Goal: Task Accomplishment & Management: Complete application form

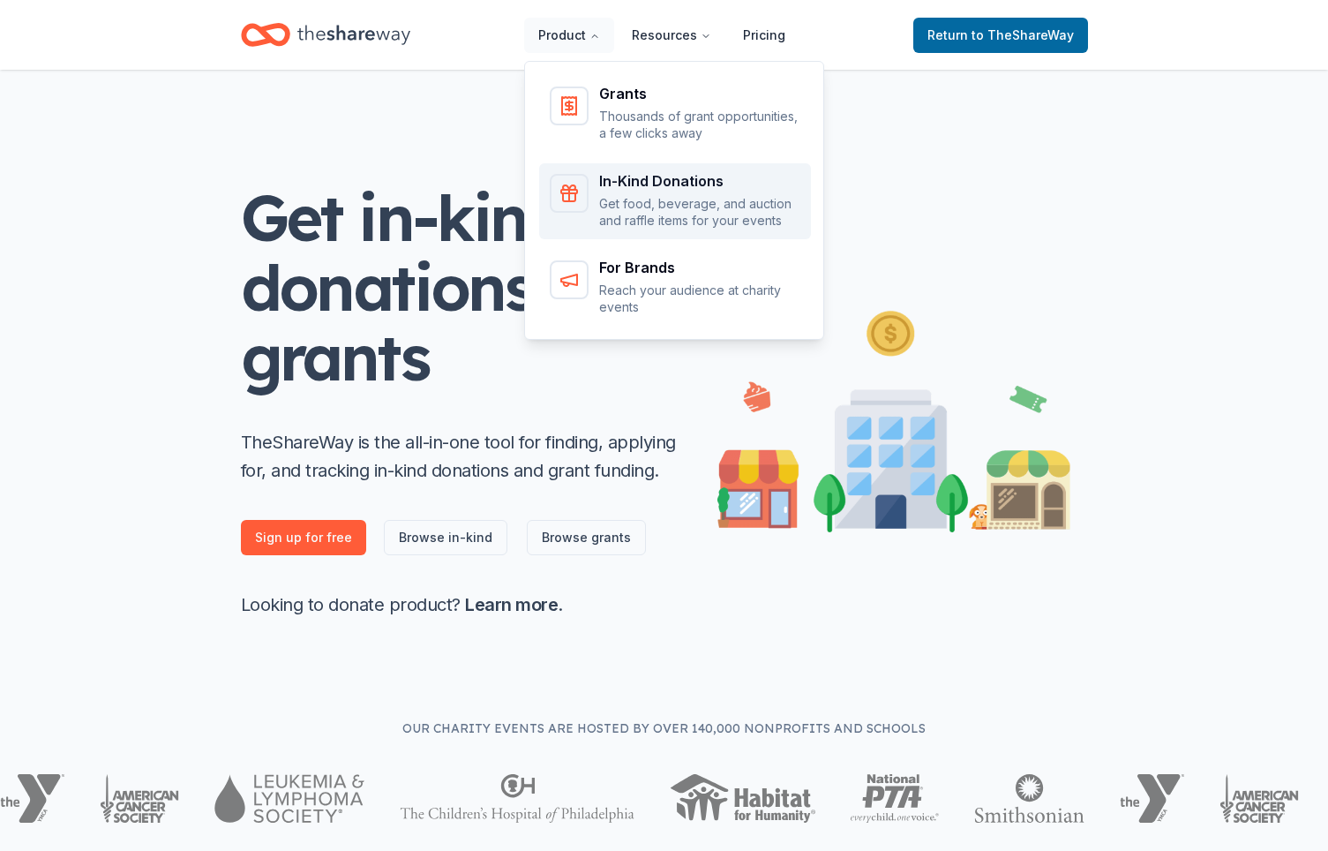
scroll to position [1, 0]
click at [682, 206] on p "Get food, beverage, and auction and raffle items for your events" at bounding box center [699, 212] width 201 height 34
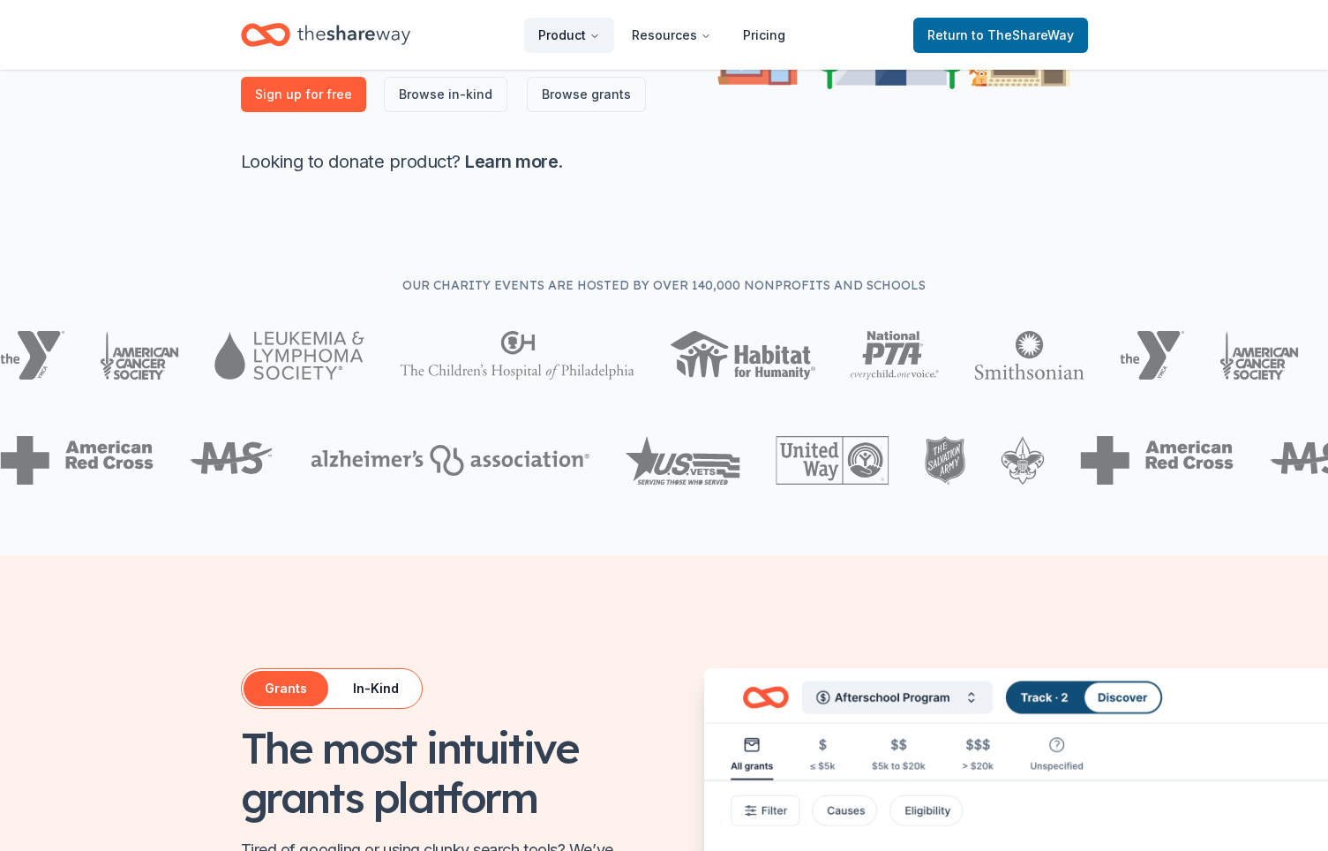
scroll to position [0, 0]
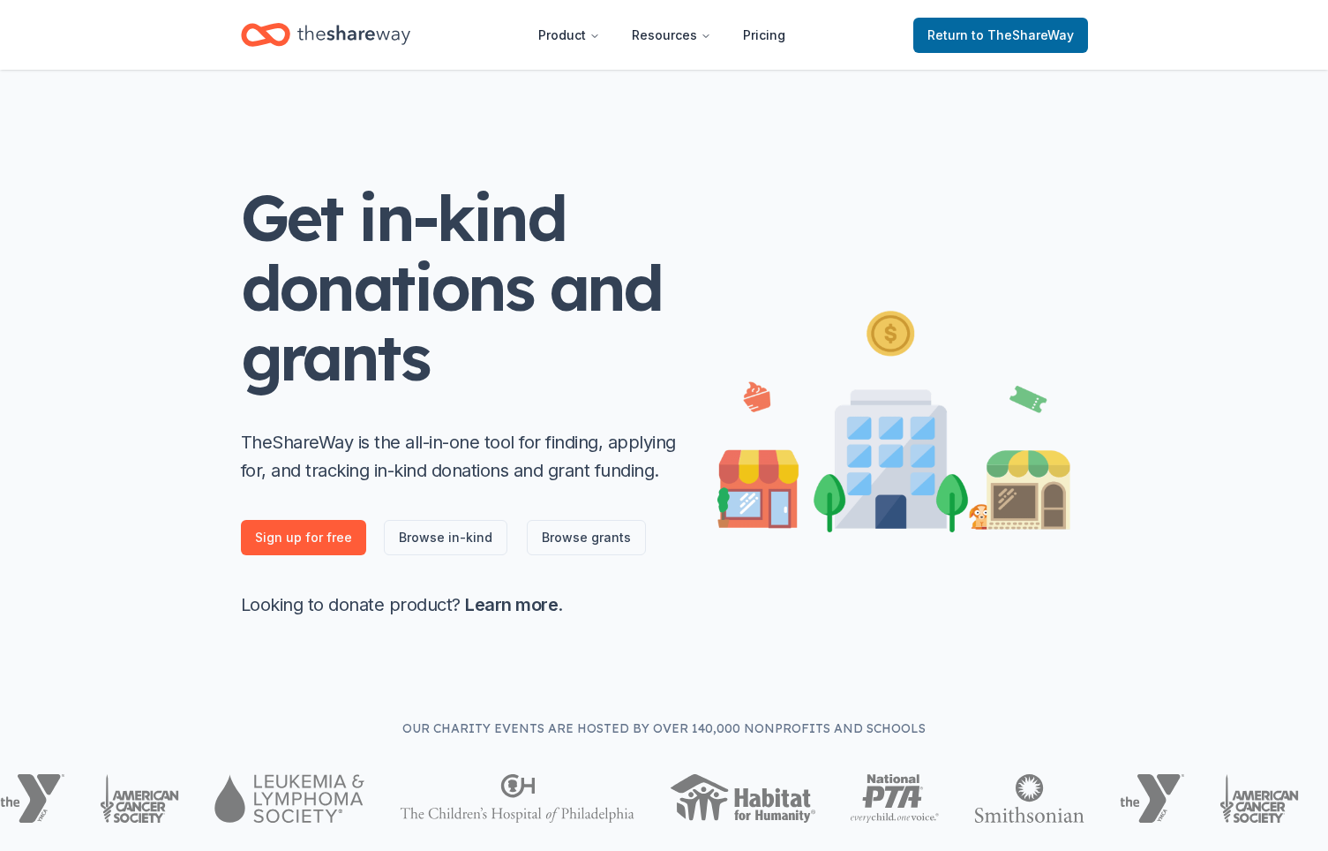
click at [287, 36] on icon "Home" at bounding box center [272, 35] width 27 height 18
click at [1007, 35] on span "to TheShareWay" at bounding box center [1023, 34] width 102 height 15
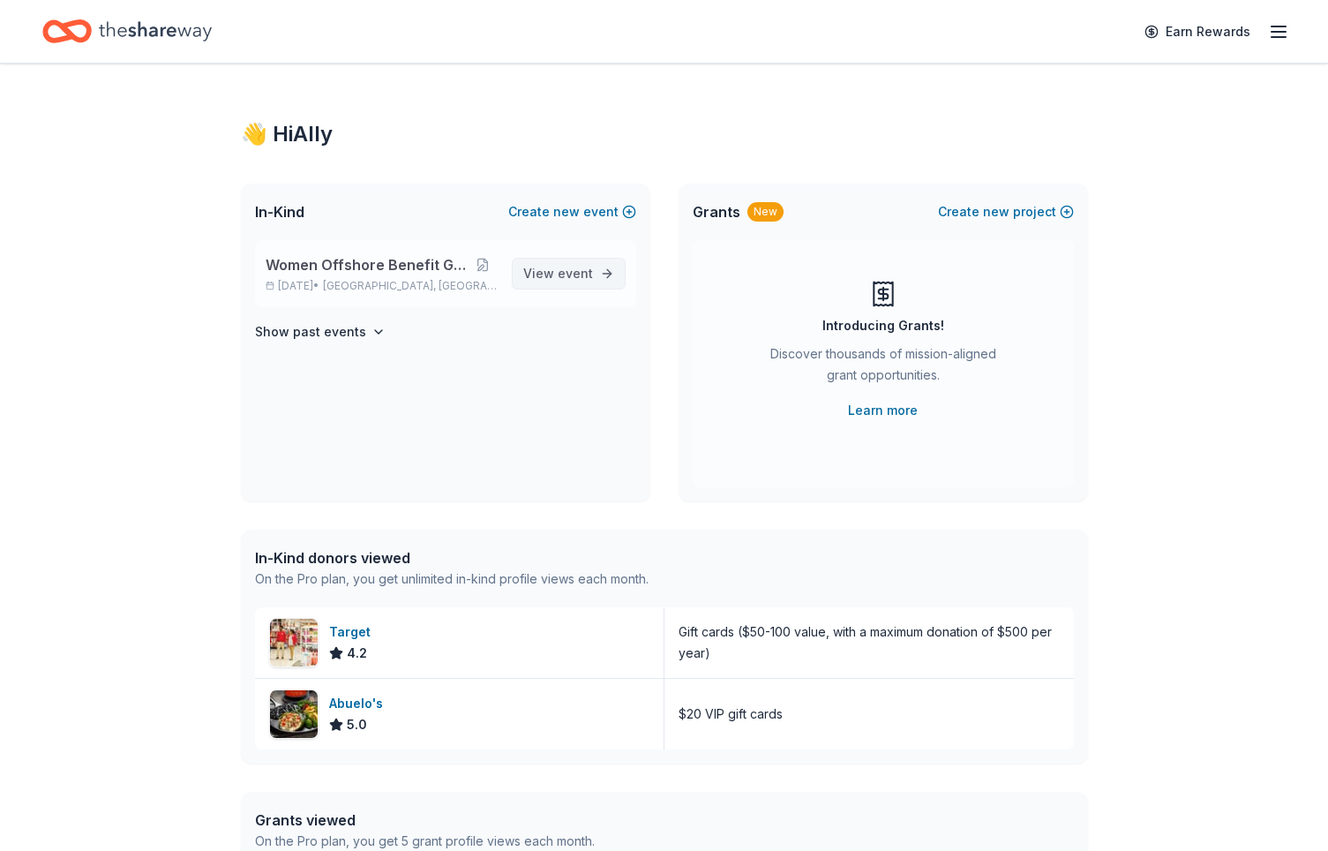
click at [592, 270] on link "View event" at bounding box center [569, 274] width 114 height 32
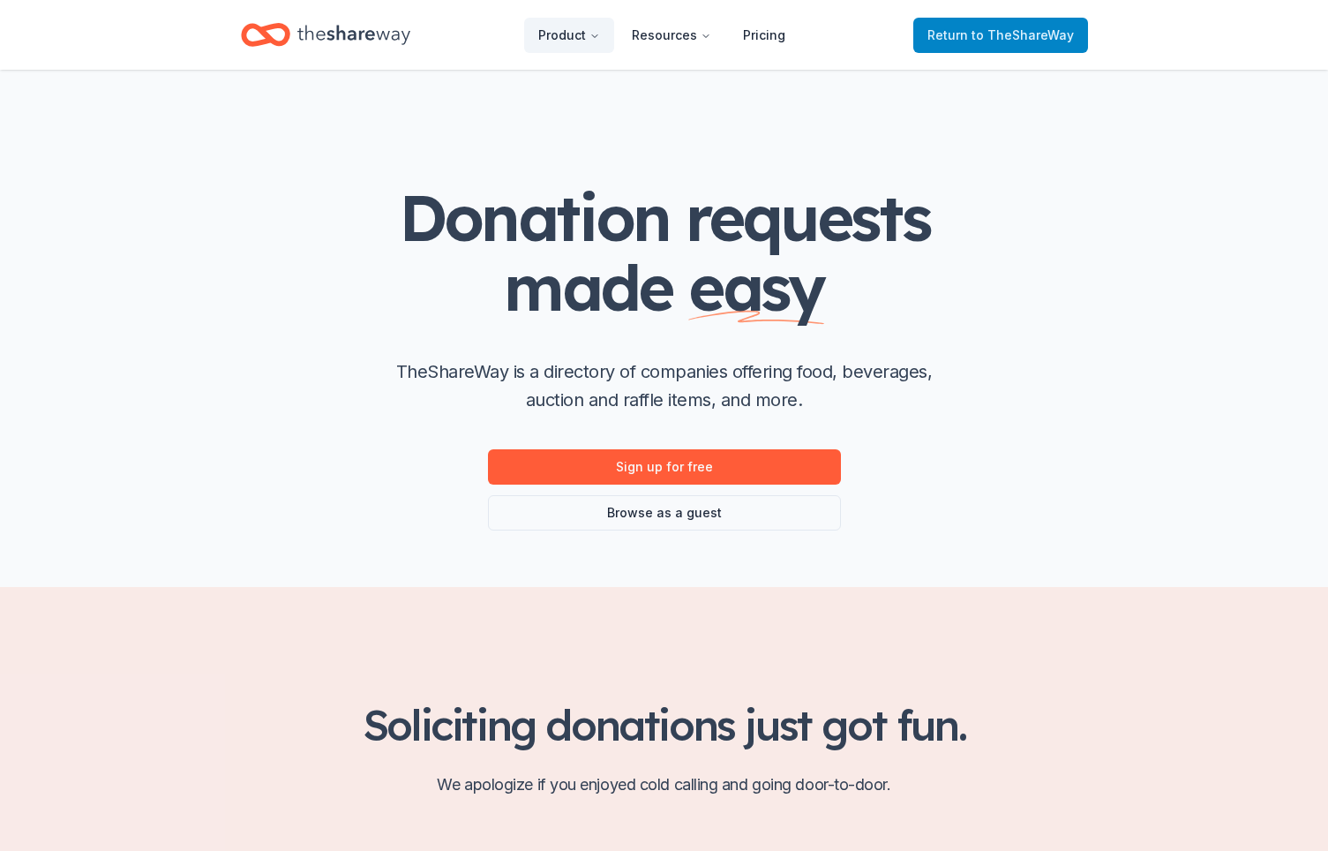
click at [958, 44] on span "Return to TheShareWay" at bounding box center [1001, 35] width 146 height 21
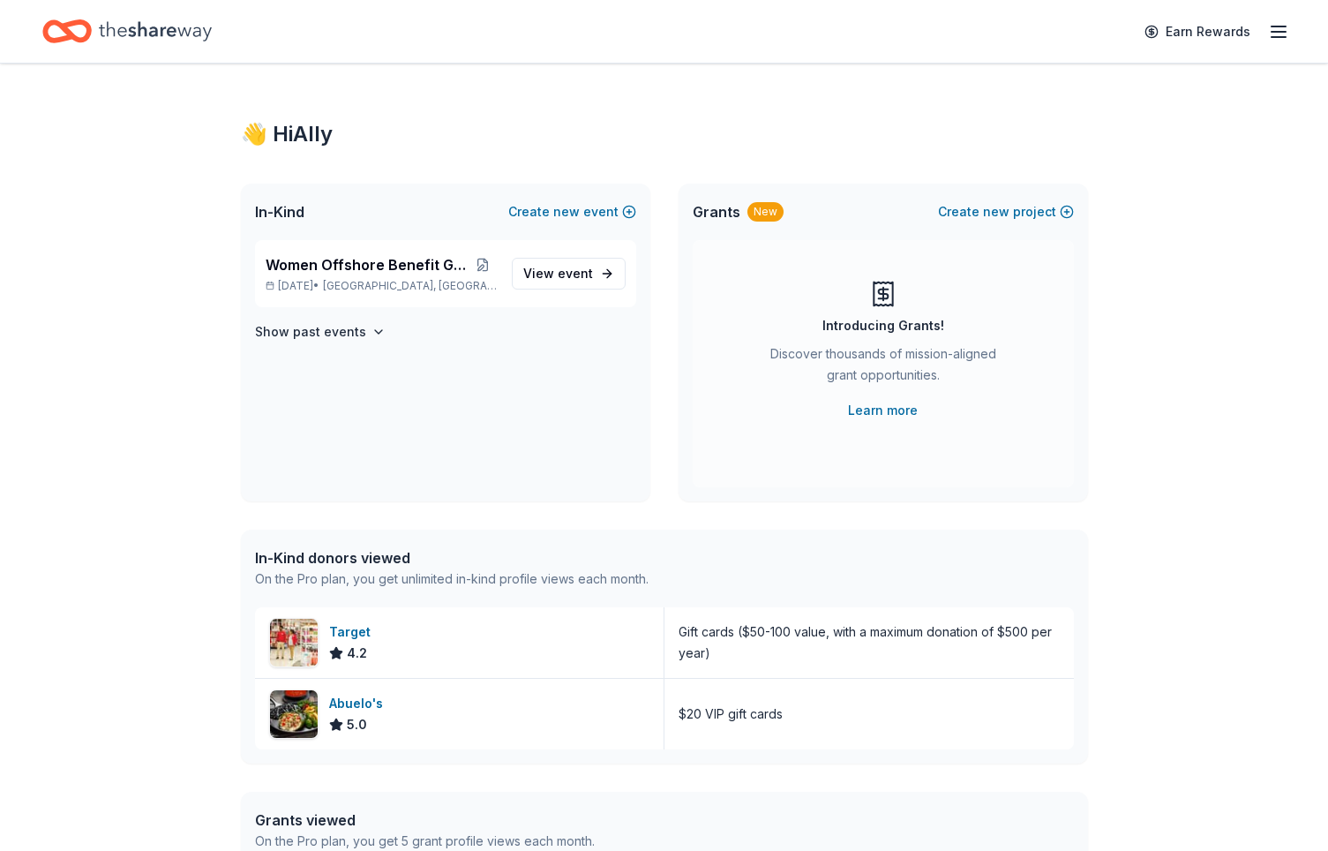
click at [997, 31] on div "Earn Rewards" at bounding box center [663, 31] width 1243 height 41
click at [321, 332] on h4 "Show past events" at bounding box center [310, 331] width 111 height 21
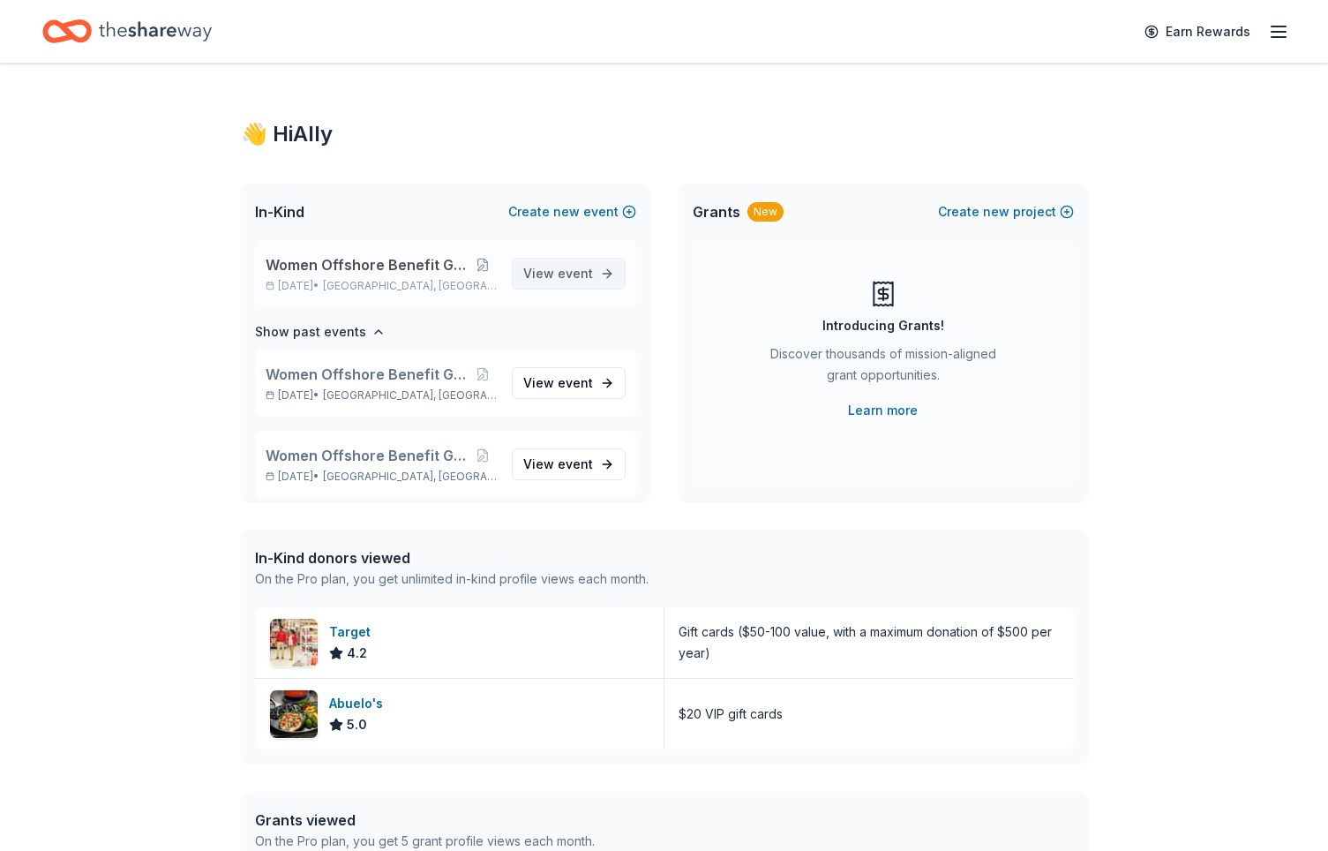
click at [586, 278] on span "event" at bounding box center [575, 273] width 35 height 15
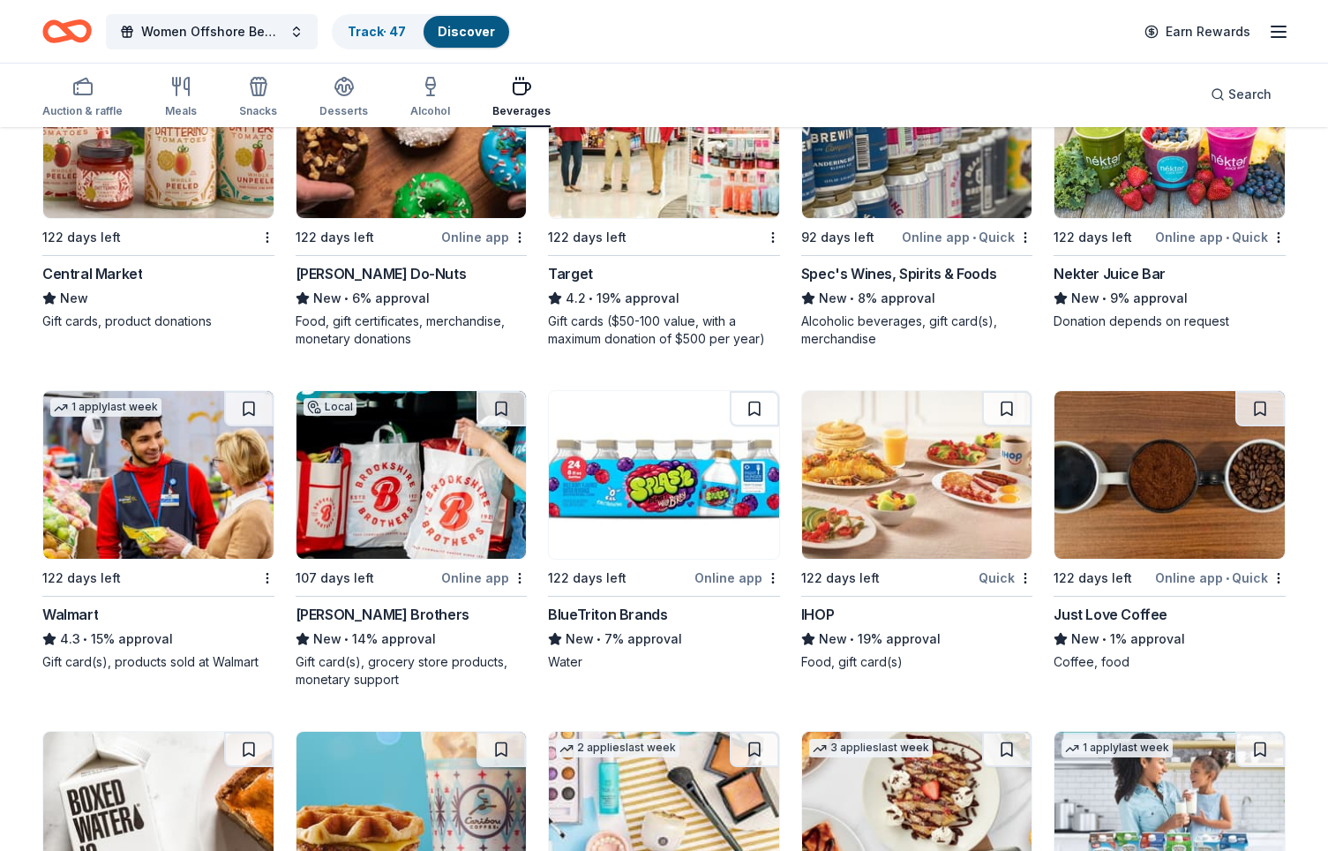
scroll to position [1294, 0]
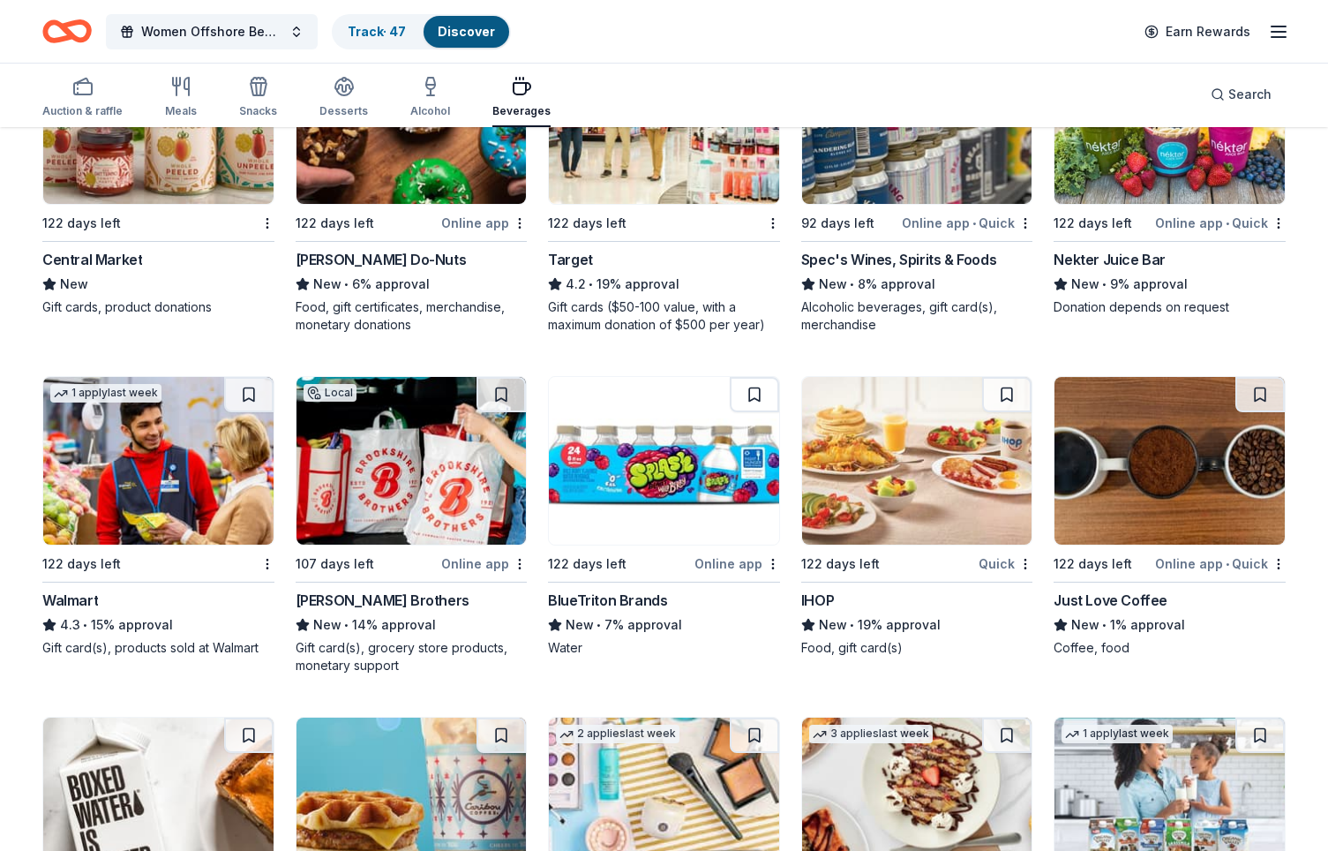
click at [63, 599] on div "Walmart" at bounding box center [70, 600] width 56 height 21
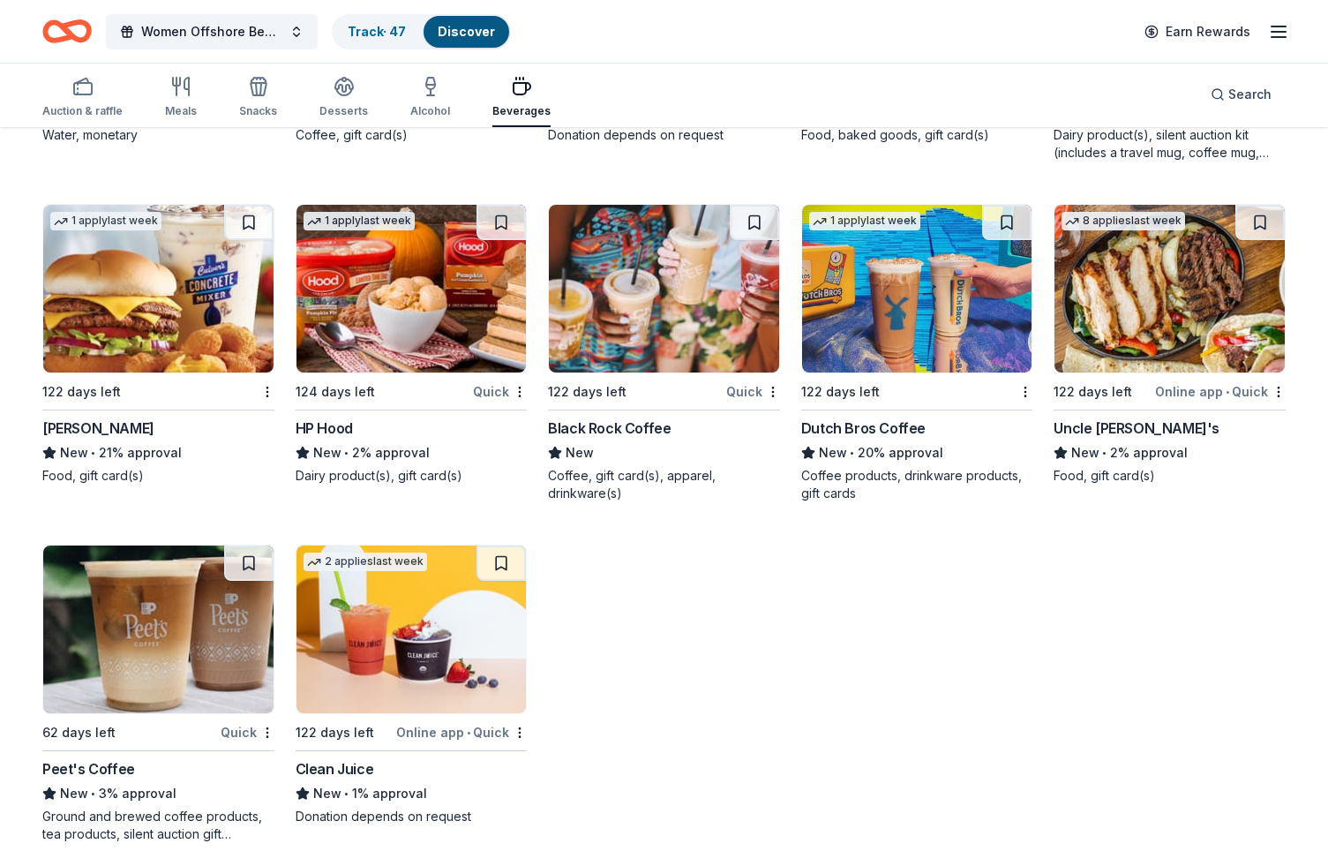
scroll to position [2151, 0]
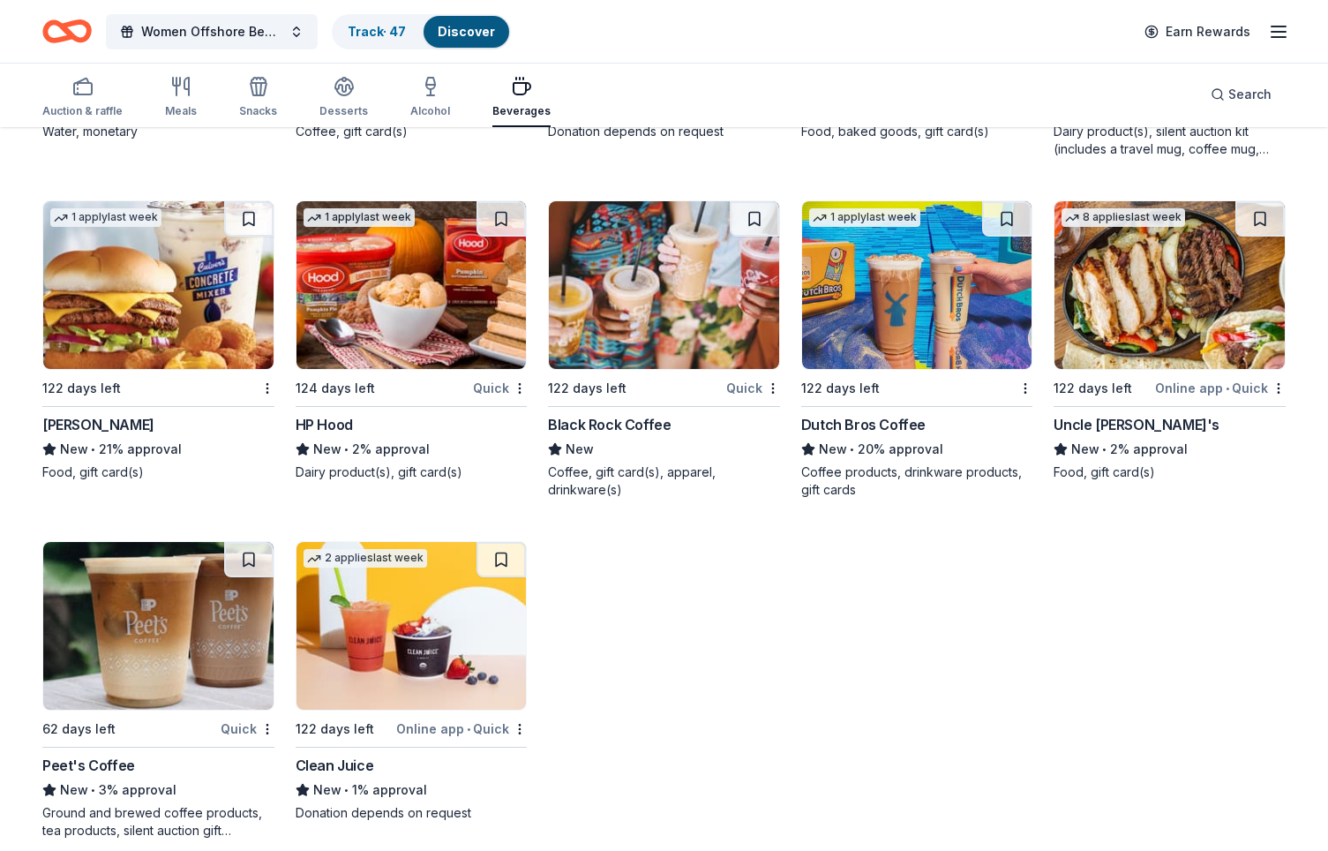
click at [635, 424] on div "Black Rock Coffee" at bounding box center [609, 424] width 123 height 21
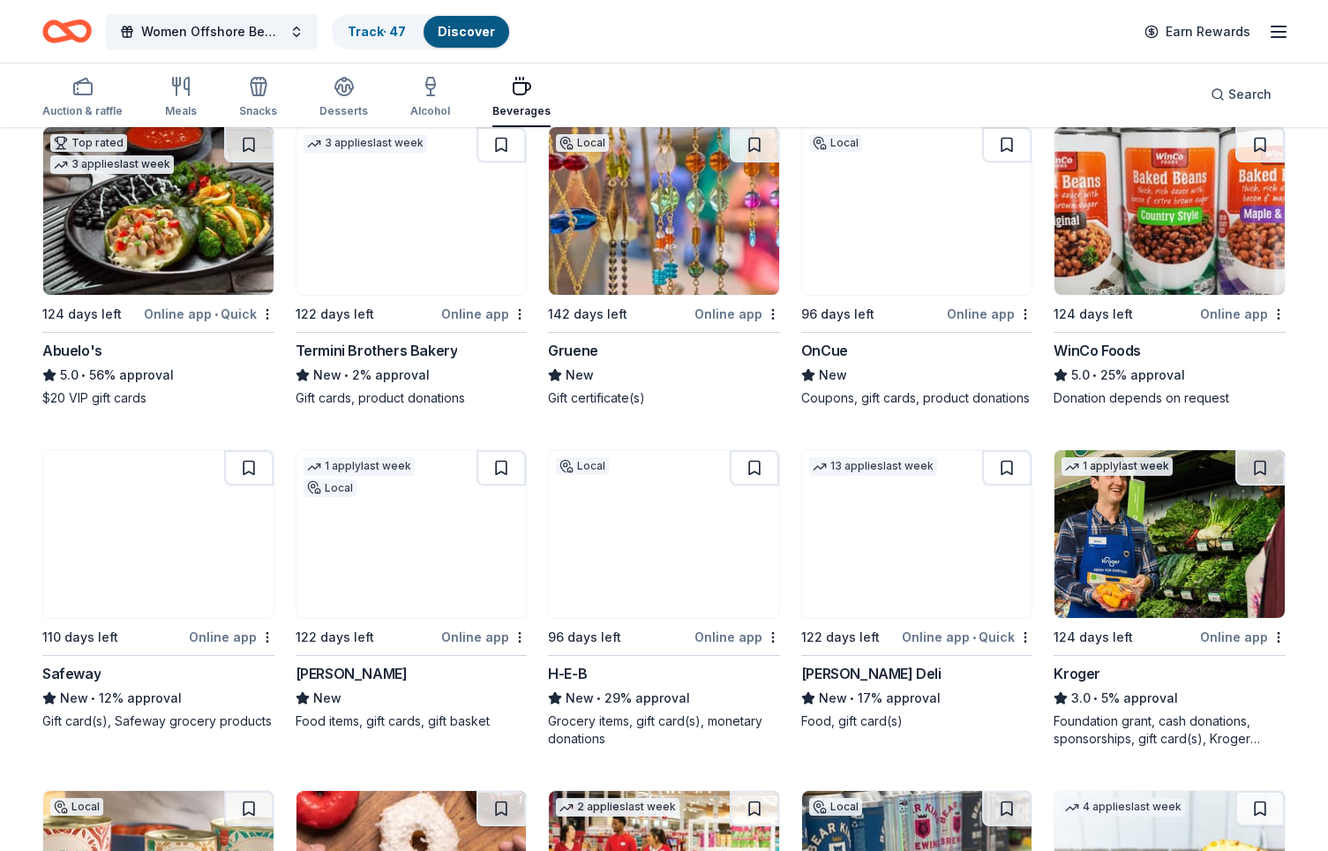
scroll to position [553, 0]
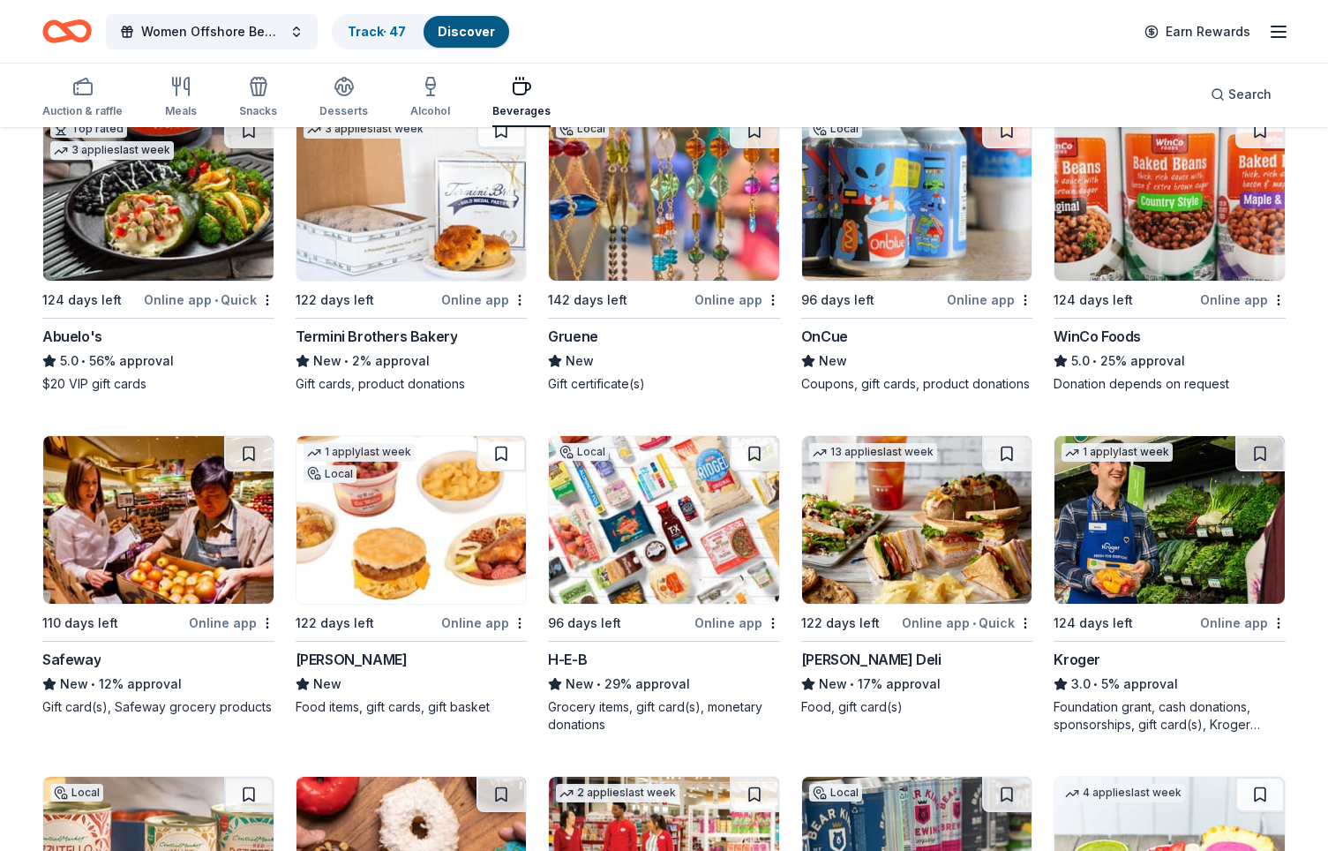
click at [575, 659] on div "H-E-B" at bounding box center [567, 659] width 39 height 21
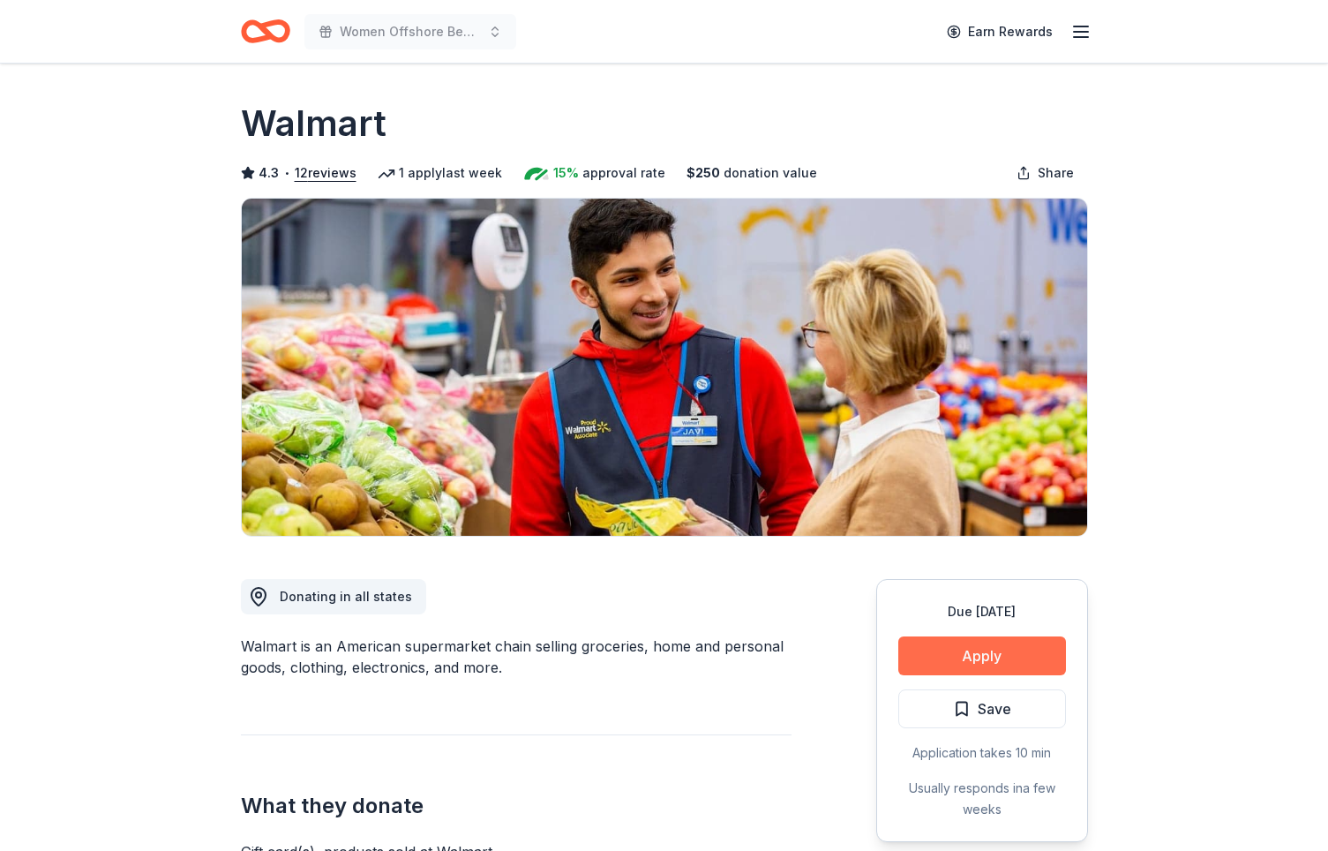
click at [1004, 646] on button "Apply" at bounding box center [982, 655] width 168 height 39
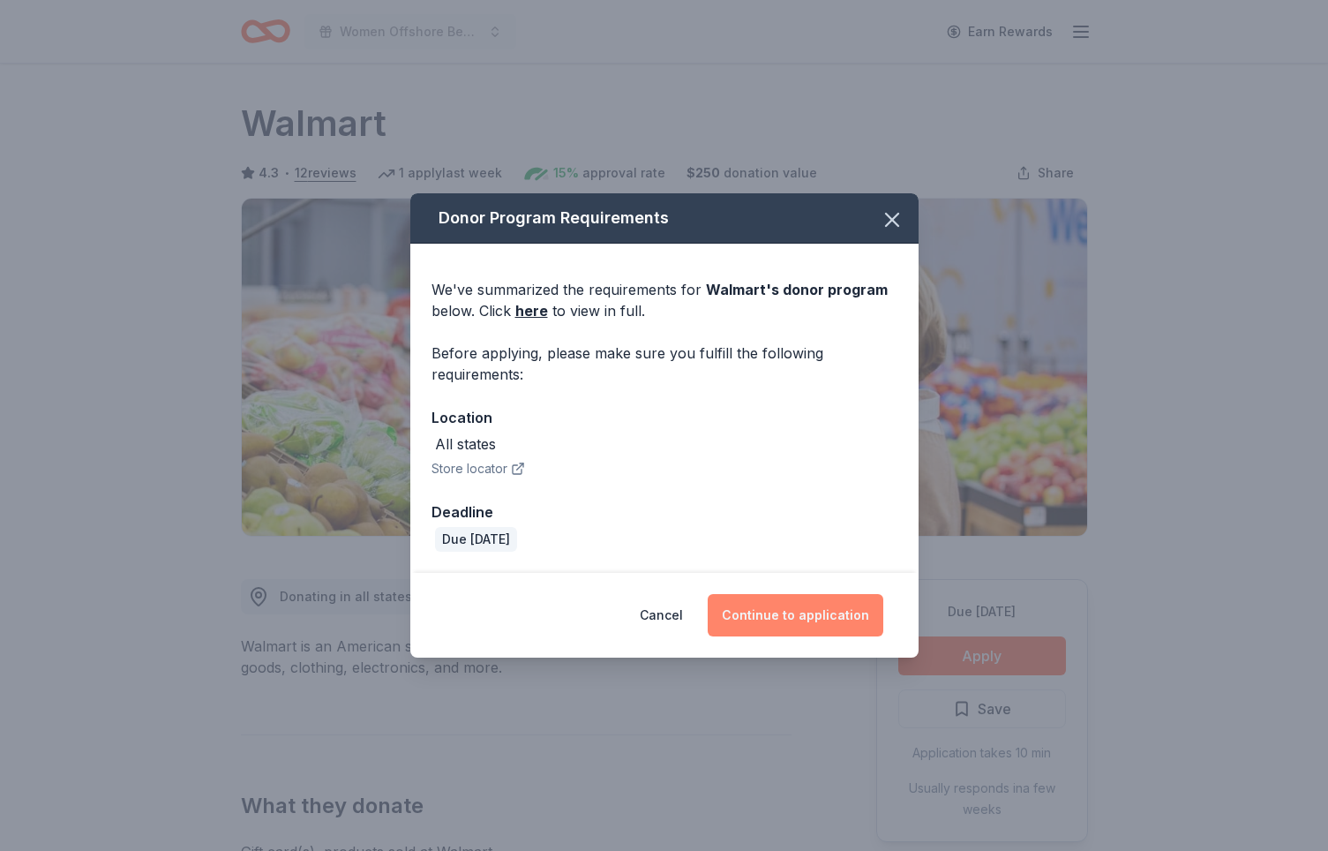
click at [818, 616] on button "Continue to application" at bounding box center [796, 615] width 176 height 42
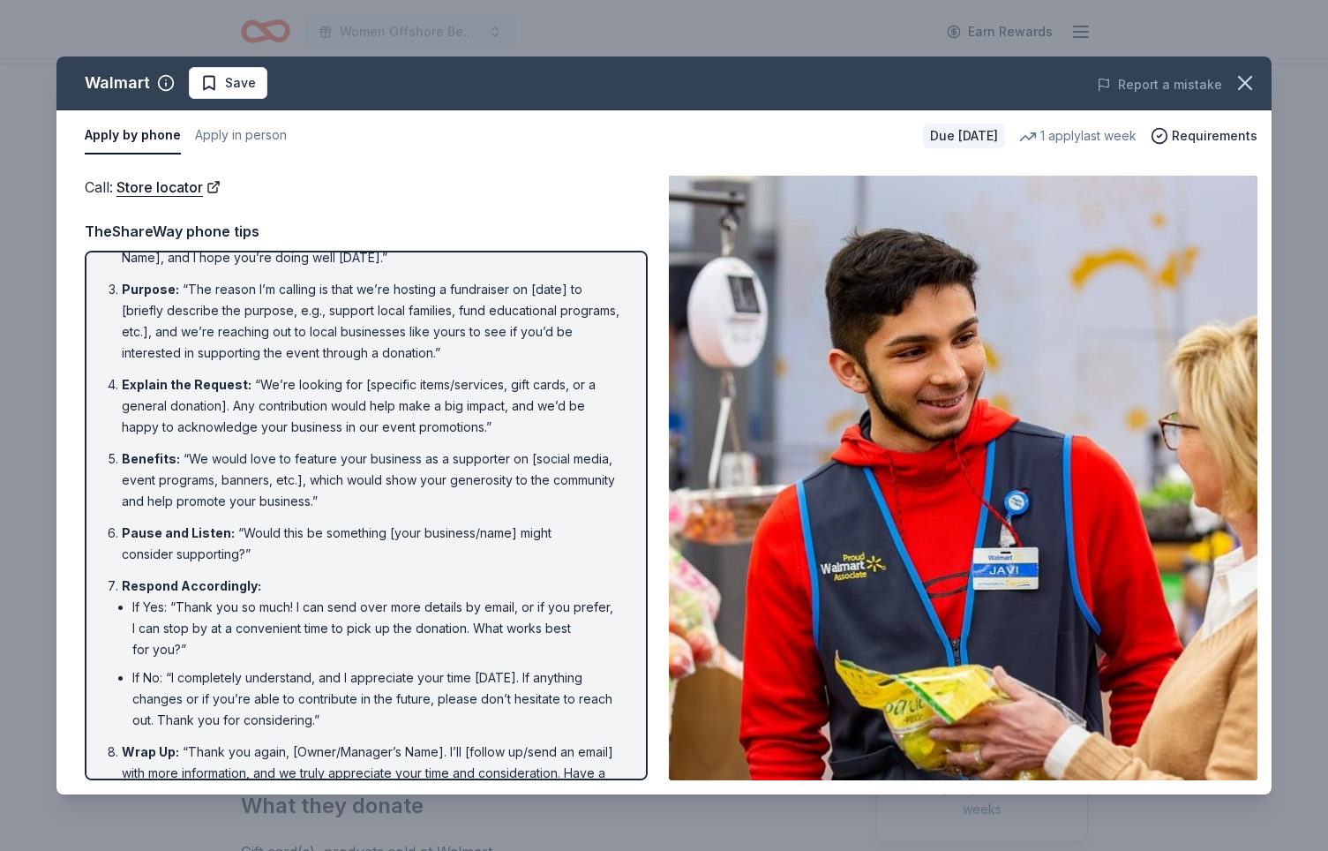
scroll to position [134, 0]
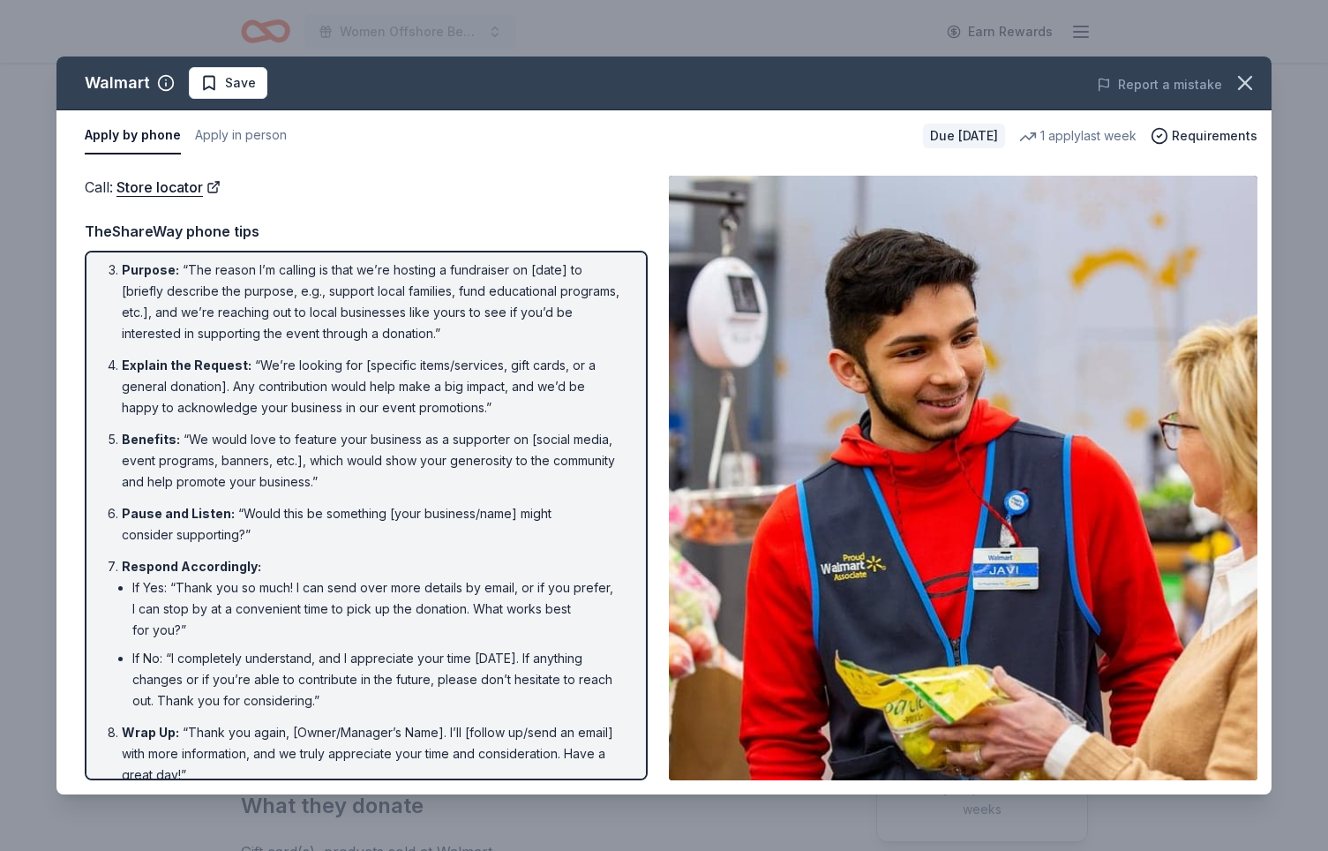
click at [462, 560] on li "Respond Accordingly : If Yes: “Thank you so much! I can send over more details …" at bounding box center [371, 633] width 499 height 155
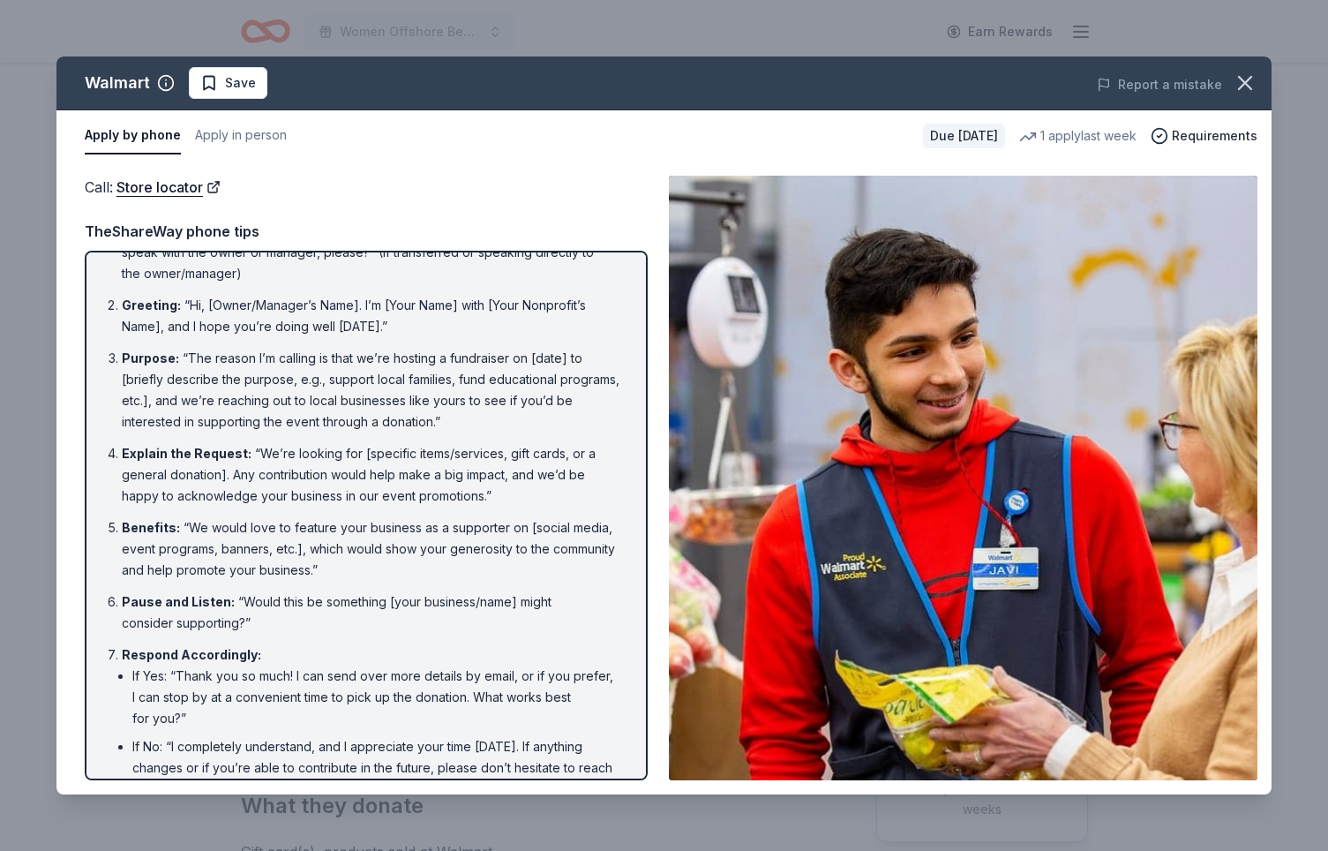
scroll to position [0, 0]
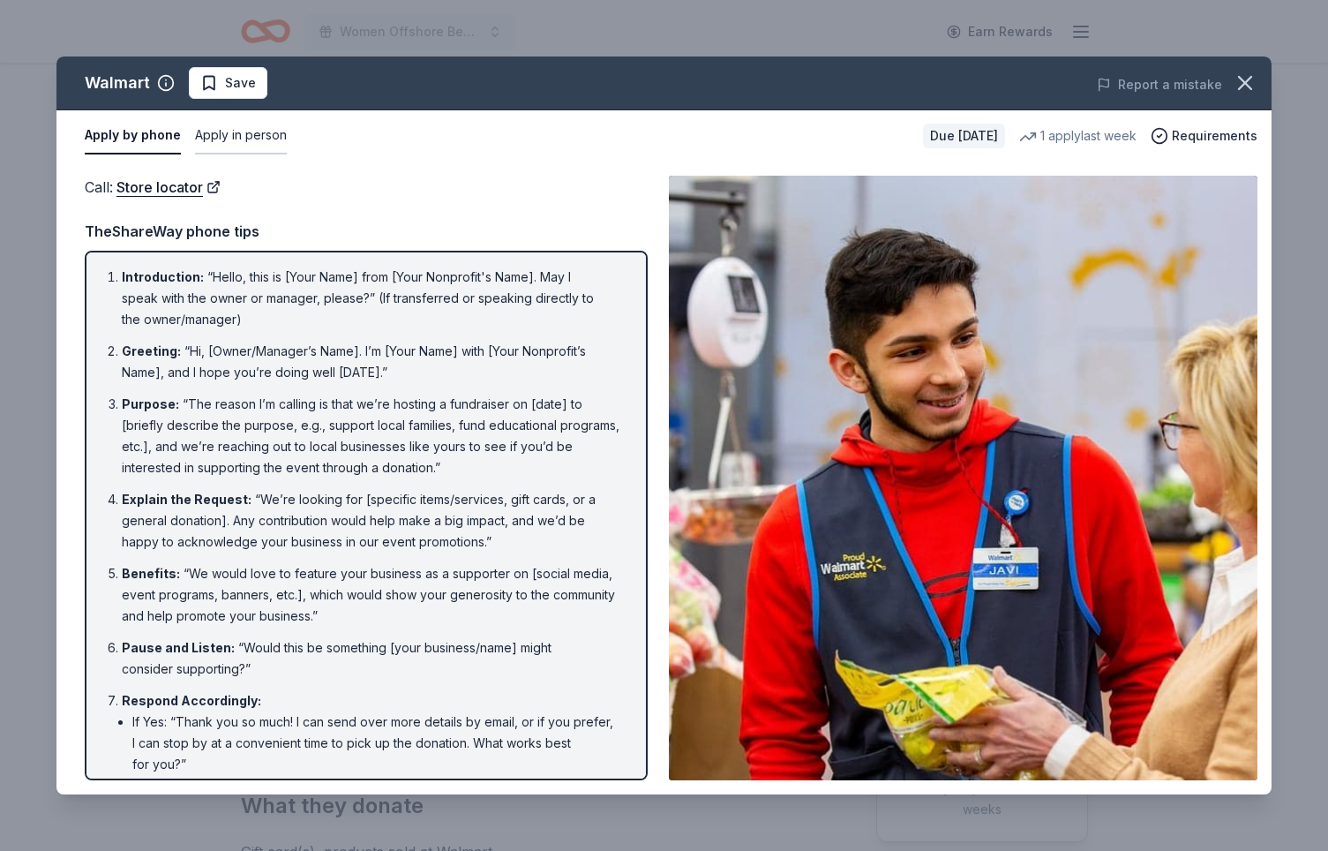
click at [240, 137] on button "Apply in person" at bounding box center [241, 135] width 92 height 37
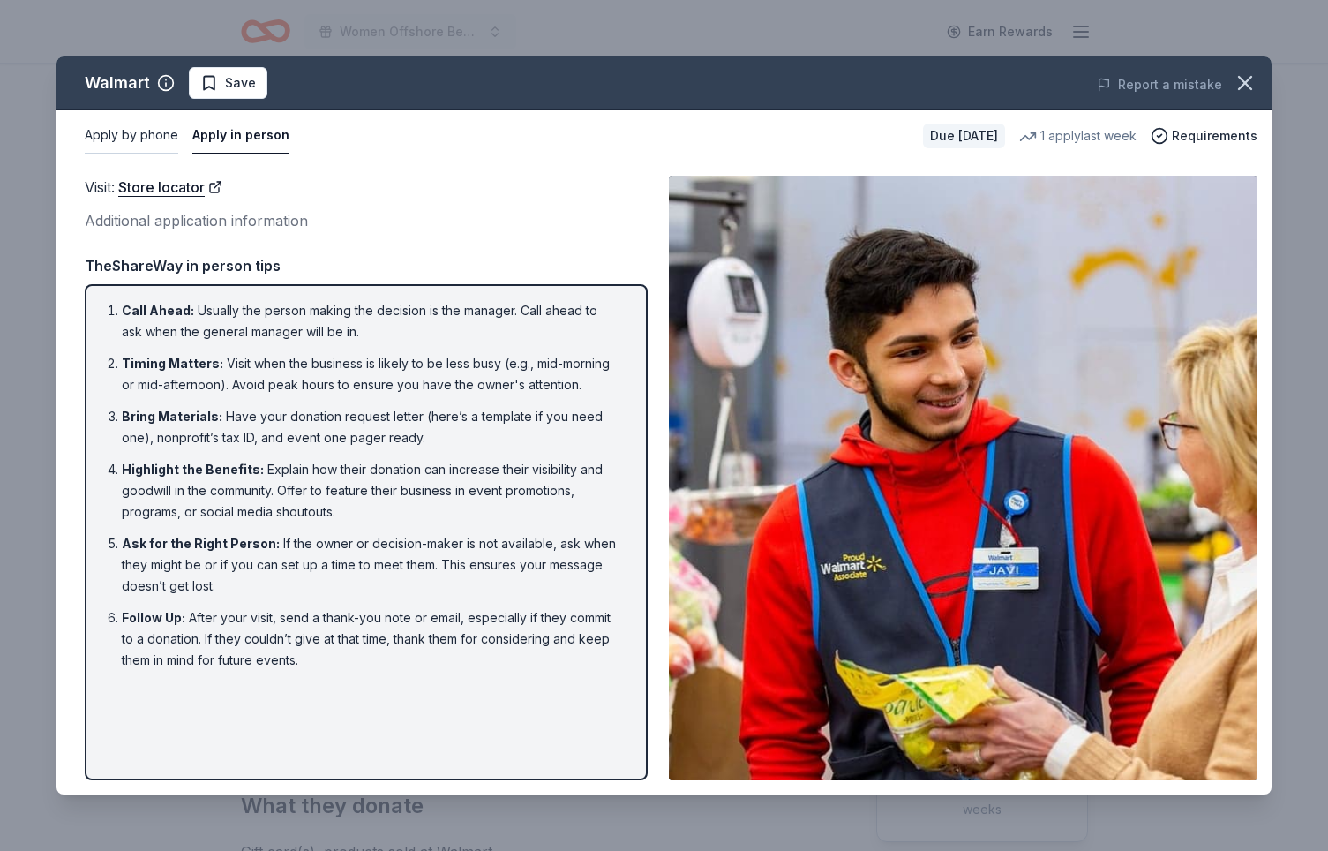
click at [174, 137] on button "Apply by phone" at bounding box center [132, 135] width 94 height 37
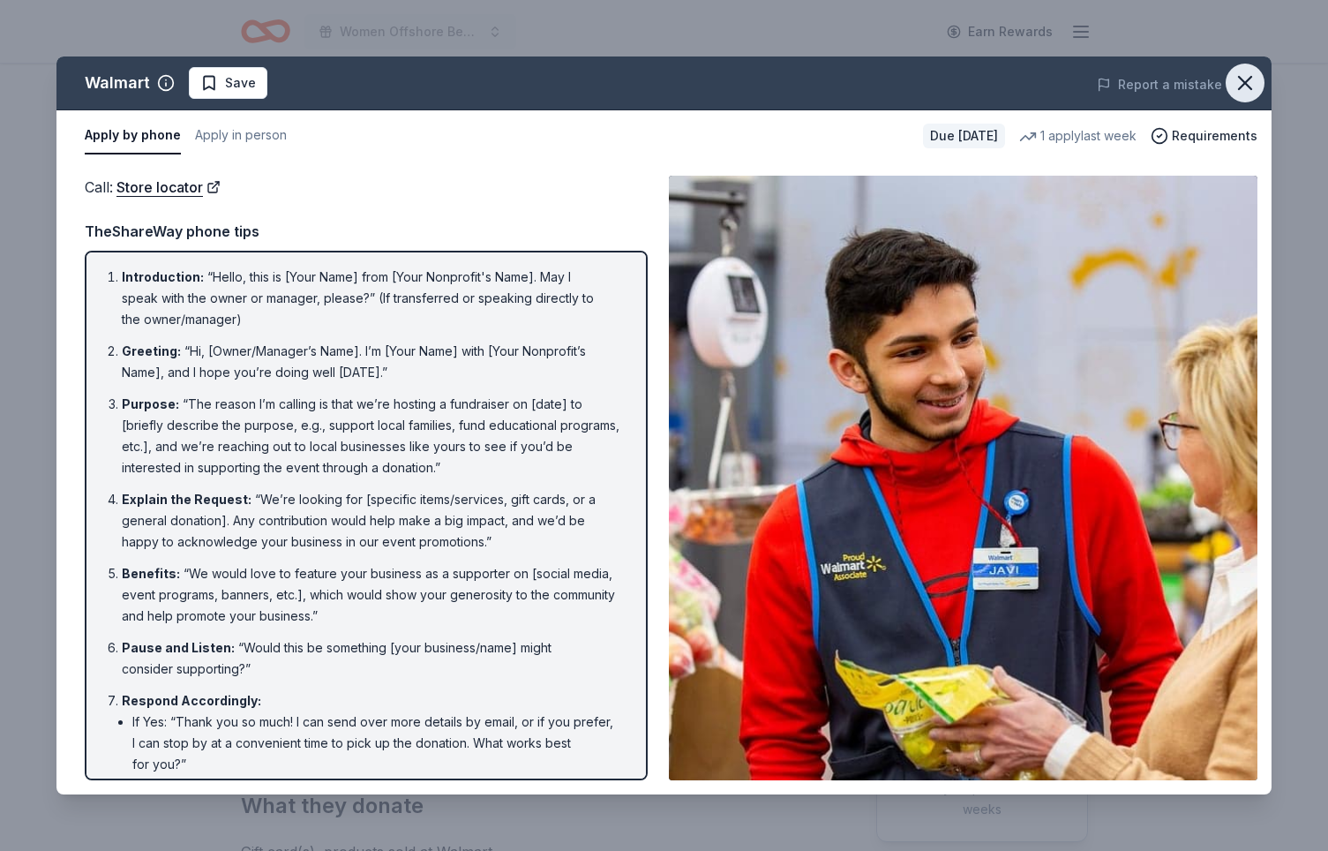
click at [1242, 86] on icon "button" at bounding box center [1245, 83] width 12 height 12
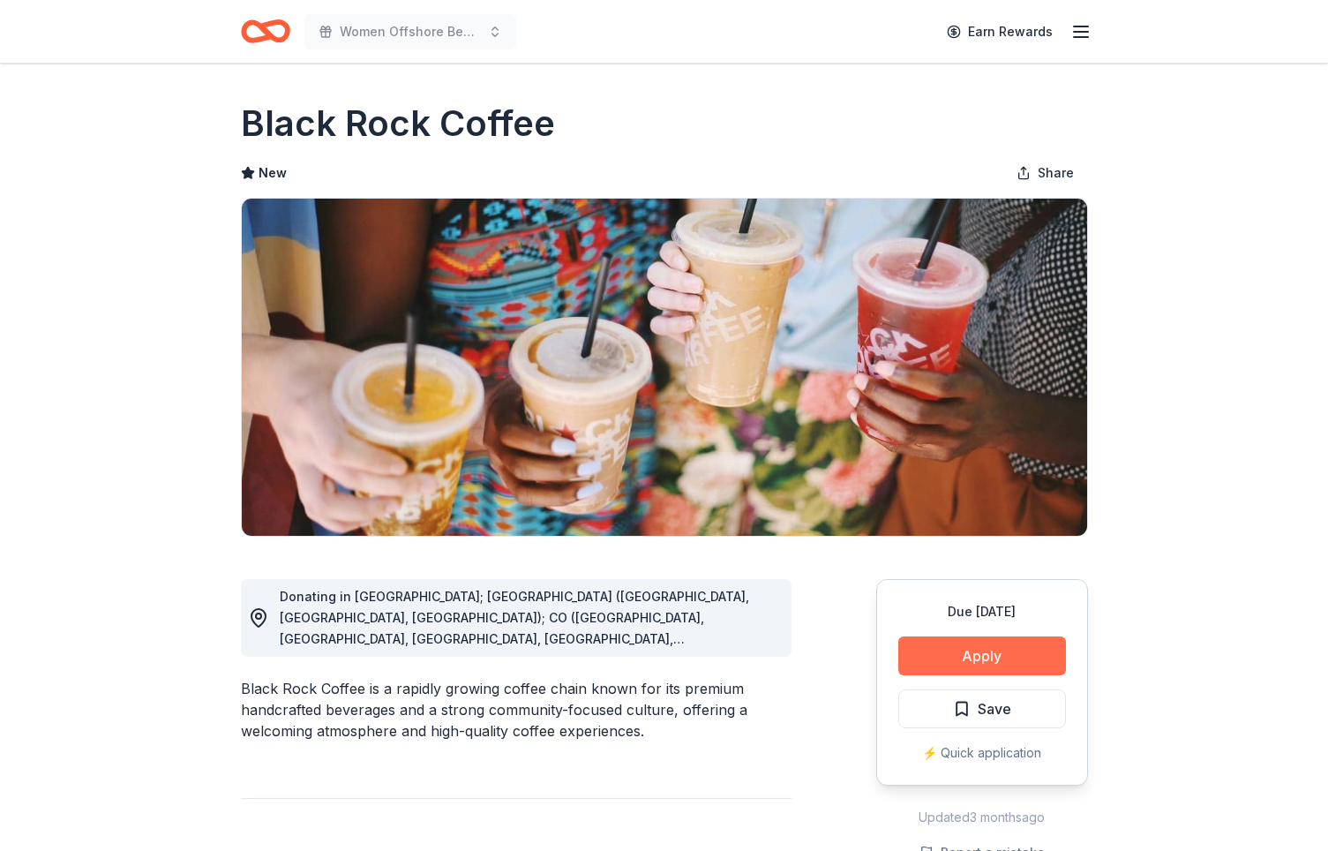
click at [980, 664] on button "Apply" at bounding box center [982, 655] width 168 height 39
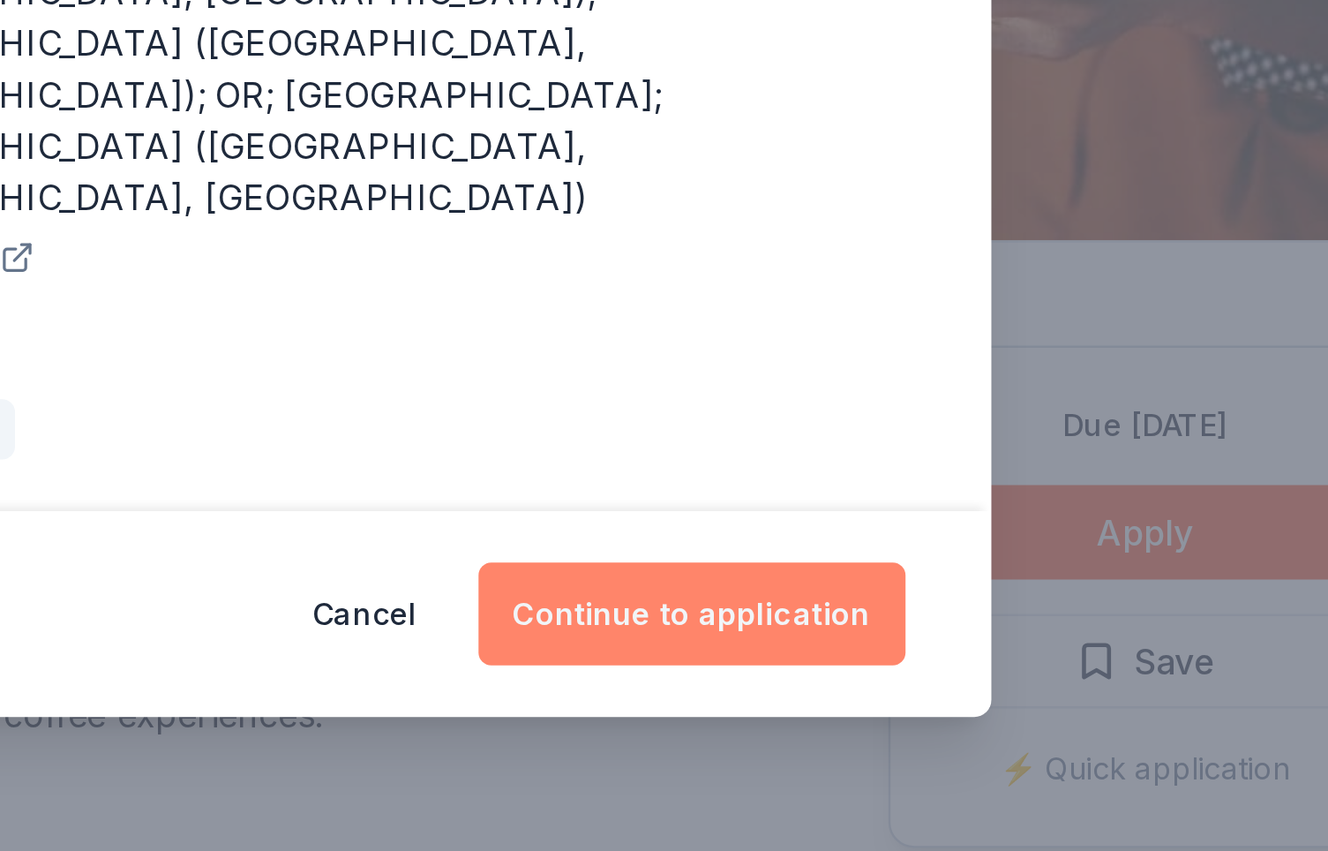
drag, startPoint x: 844, startPoint y: 646, endPoint x: 856, endPoint y: 695, distance: 50.9
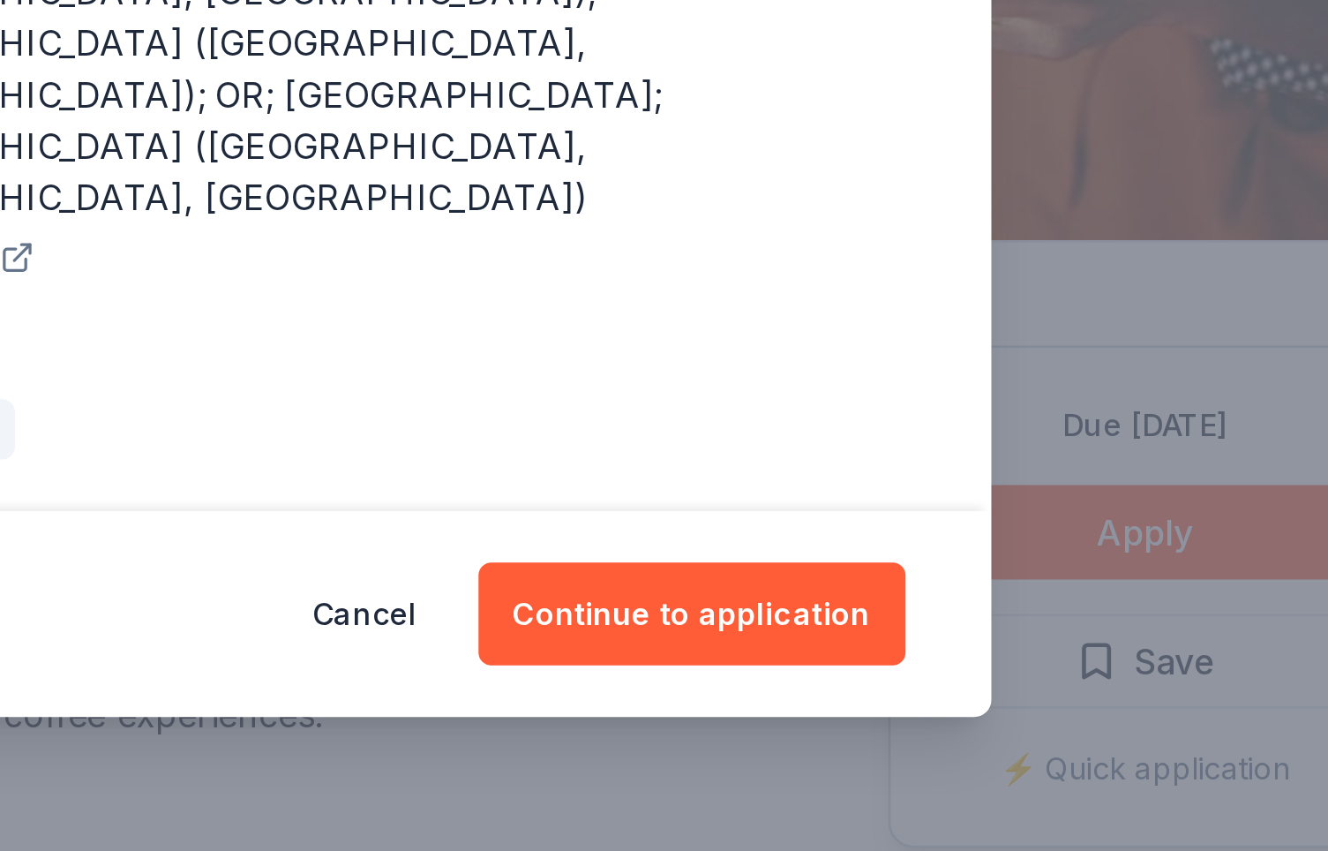
click at [856, 695] on div "Donor Program Requirements We've summarized the requirements for Black Rock Cof…" at bounding box center [664, 425] width 1328 height 851
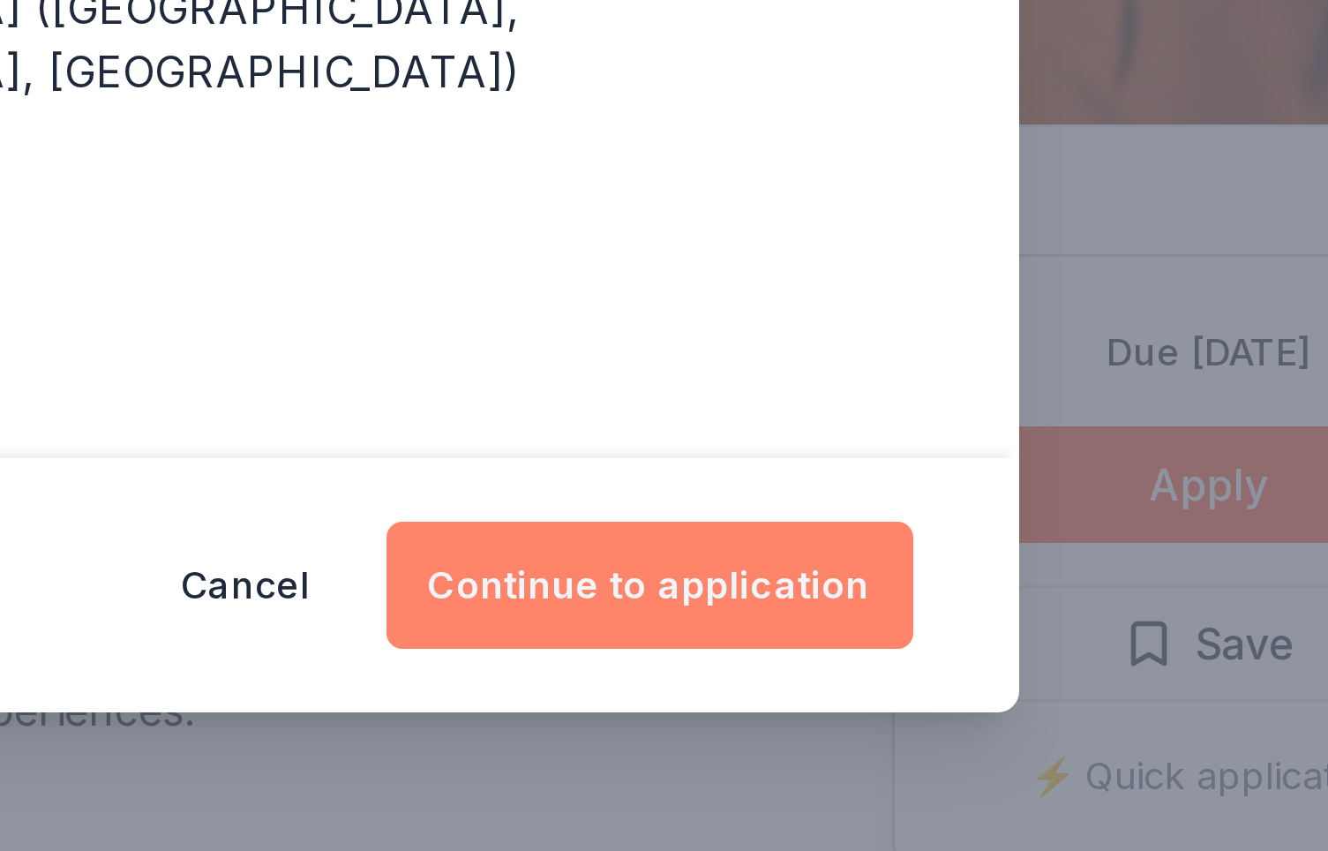
click at [822, 668] on button "Continue to application" at bounding box center [796, 689] width 176 height 42
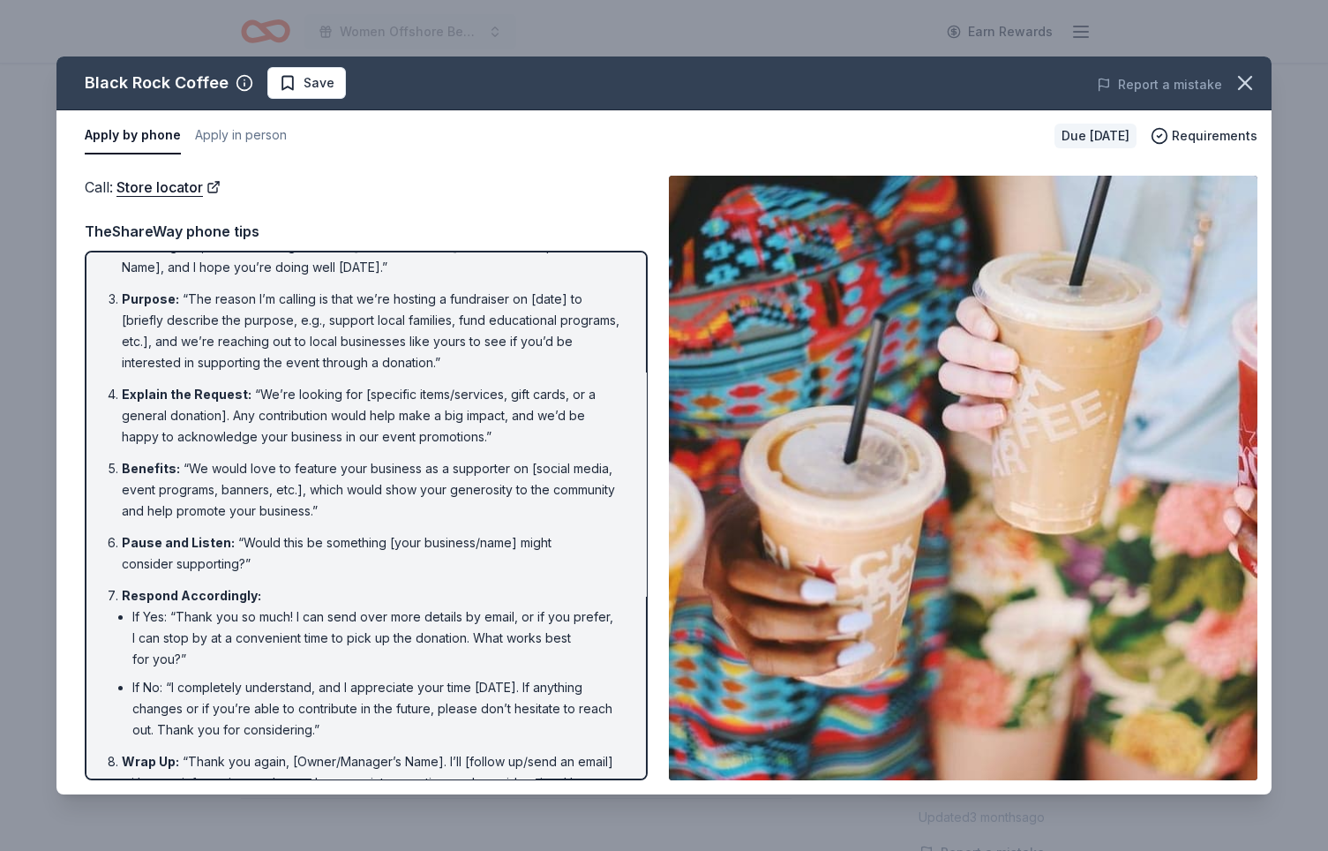
scroll to position [134, 0]
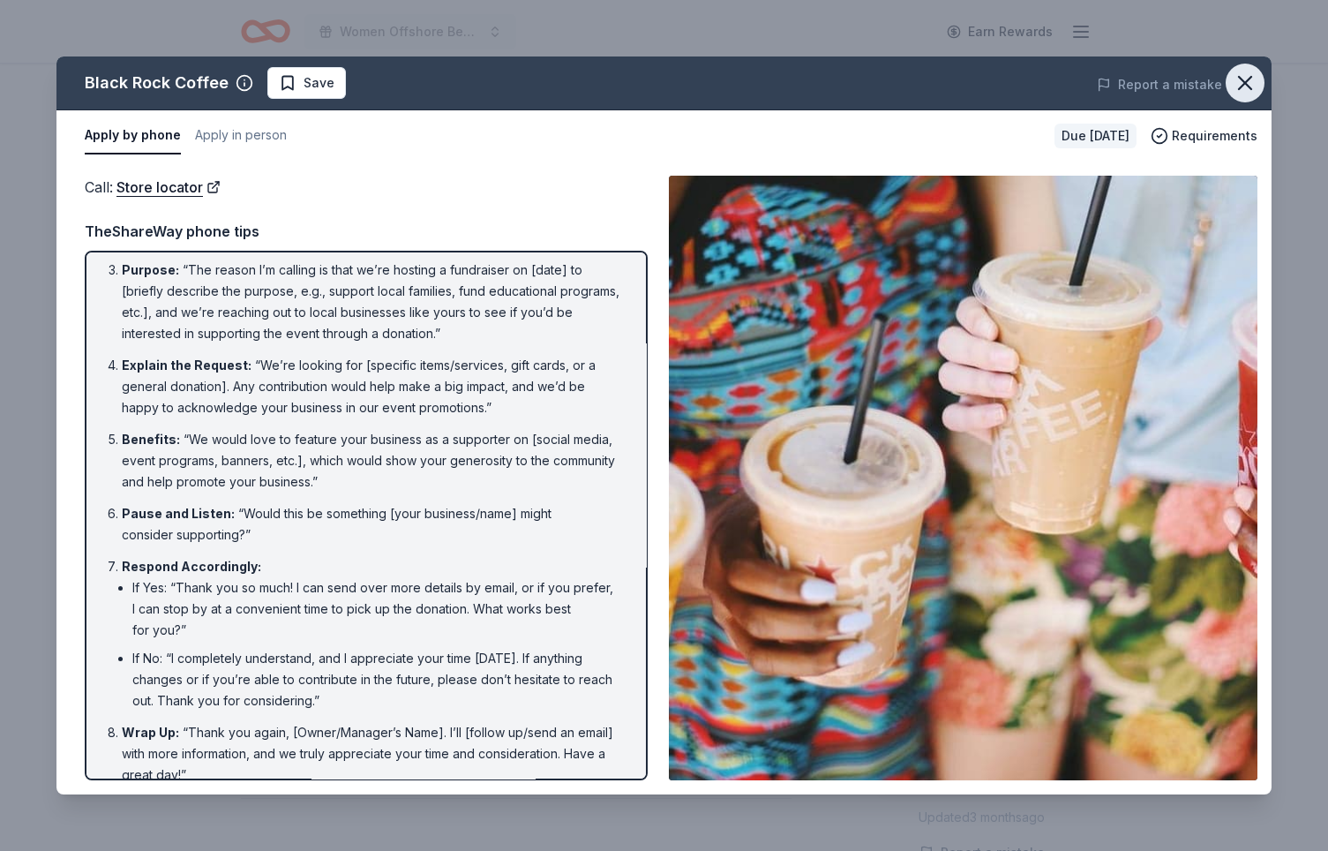
click at [1247, 79] on icon "button" at bounding box center [1245, 83] width 12 height 12
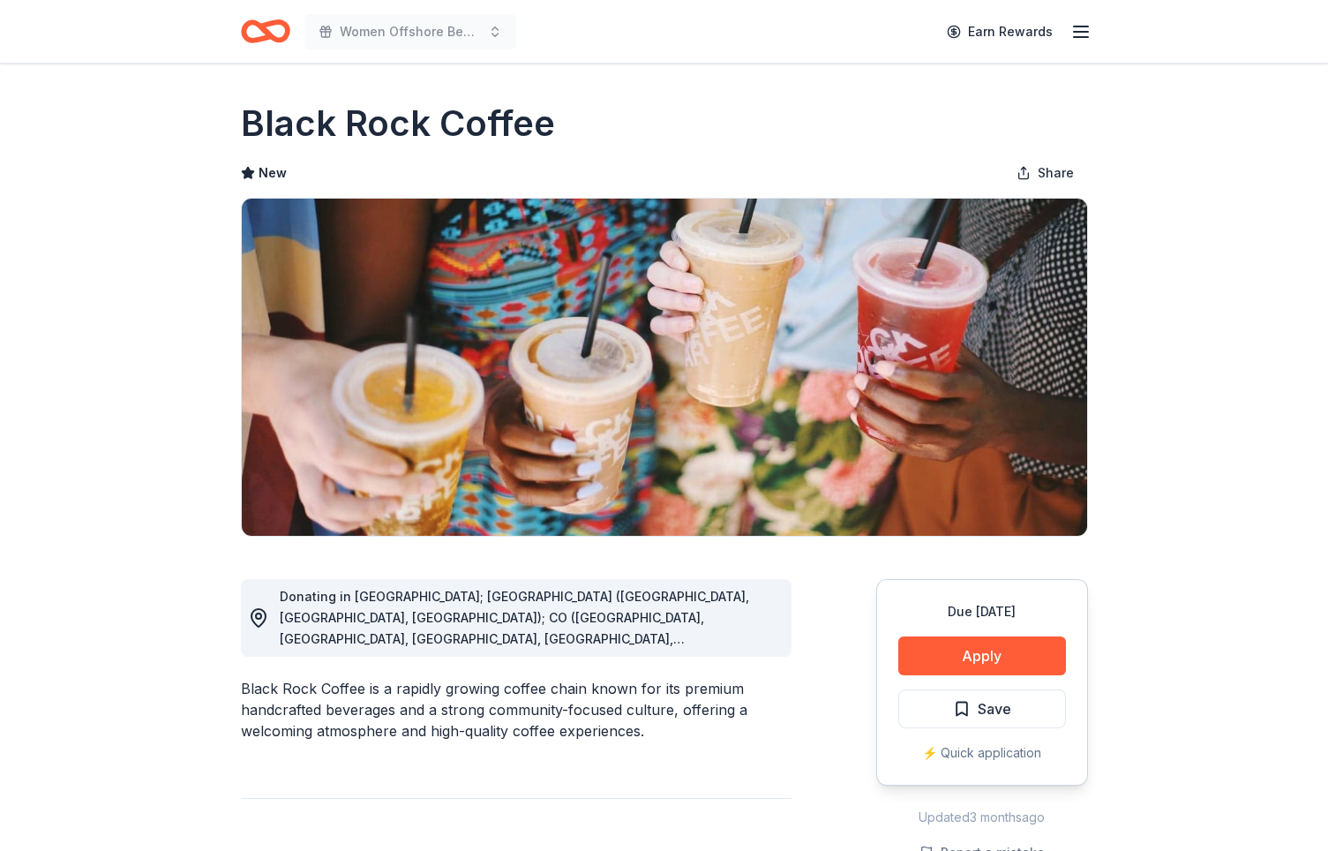
click at [961, 754] on div "⚡️ Quick application" at bounding box center [982, 752] width 168 height 21
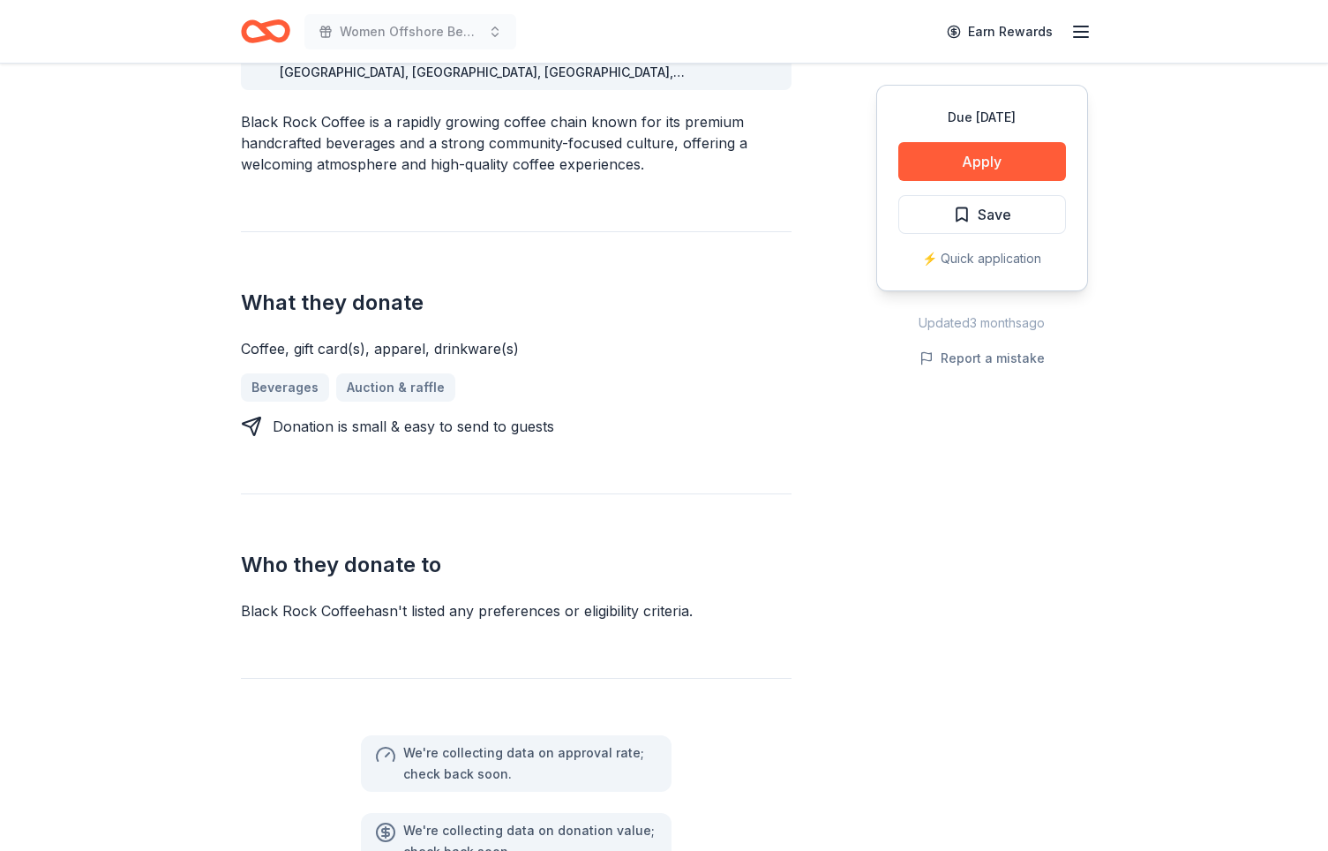
scroll to position [755, 0]
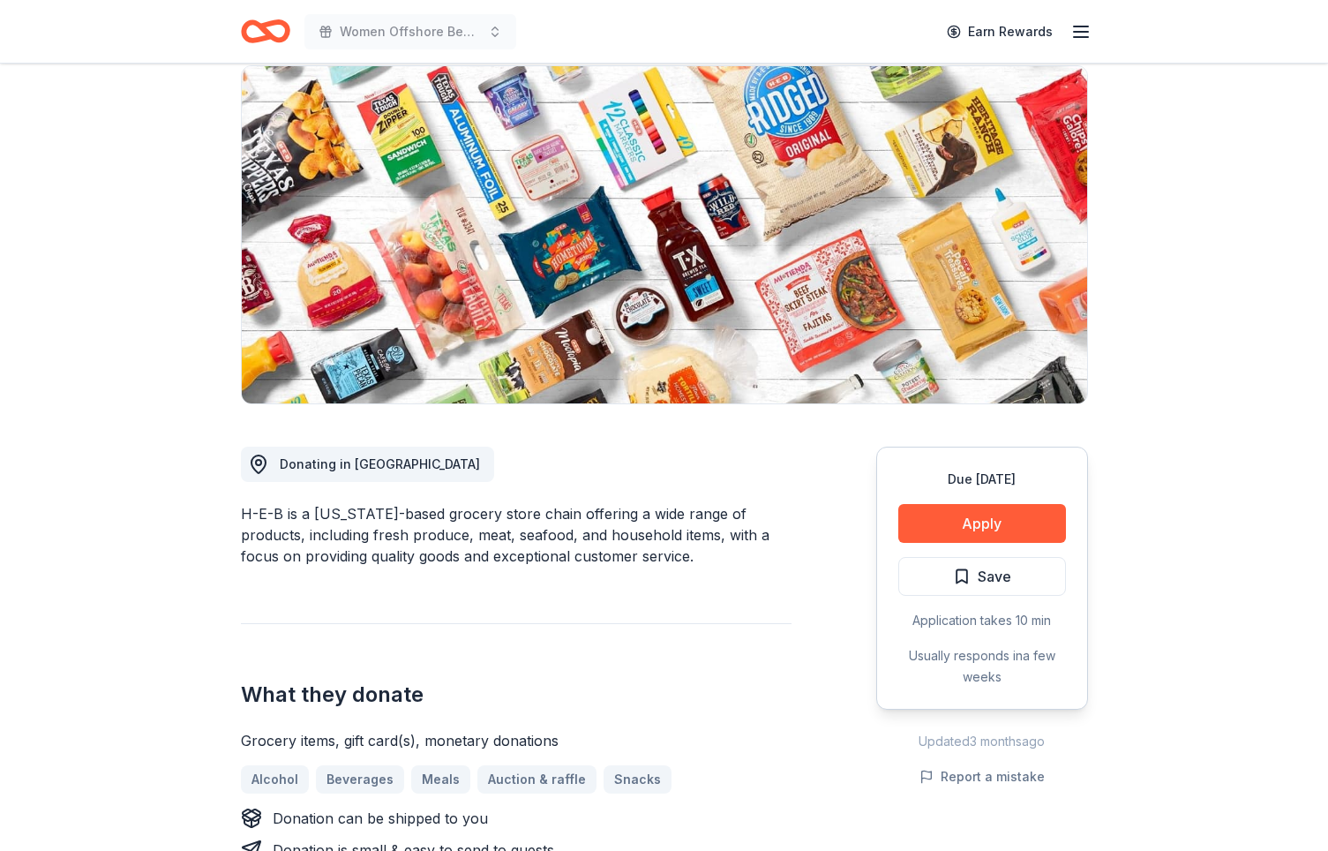
scroll to position [244, 0]
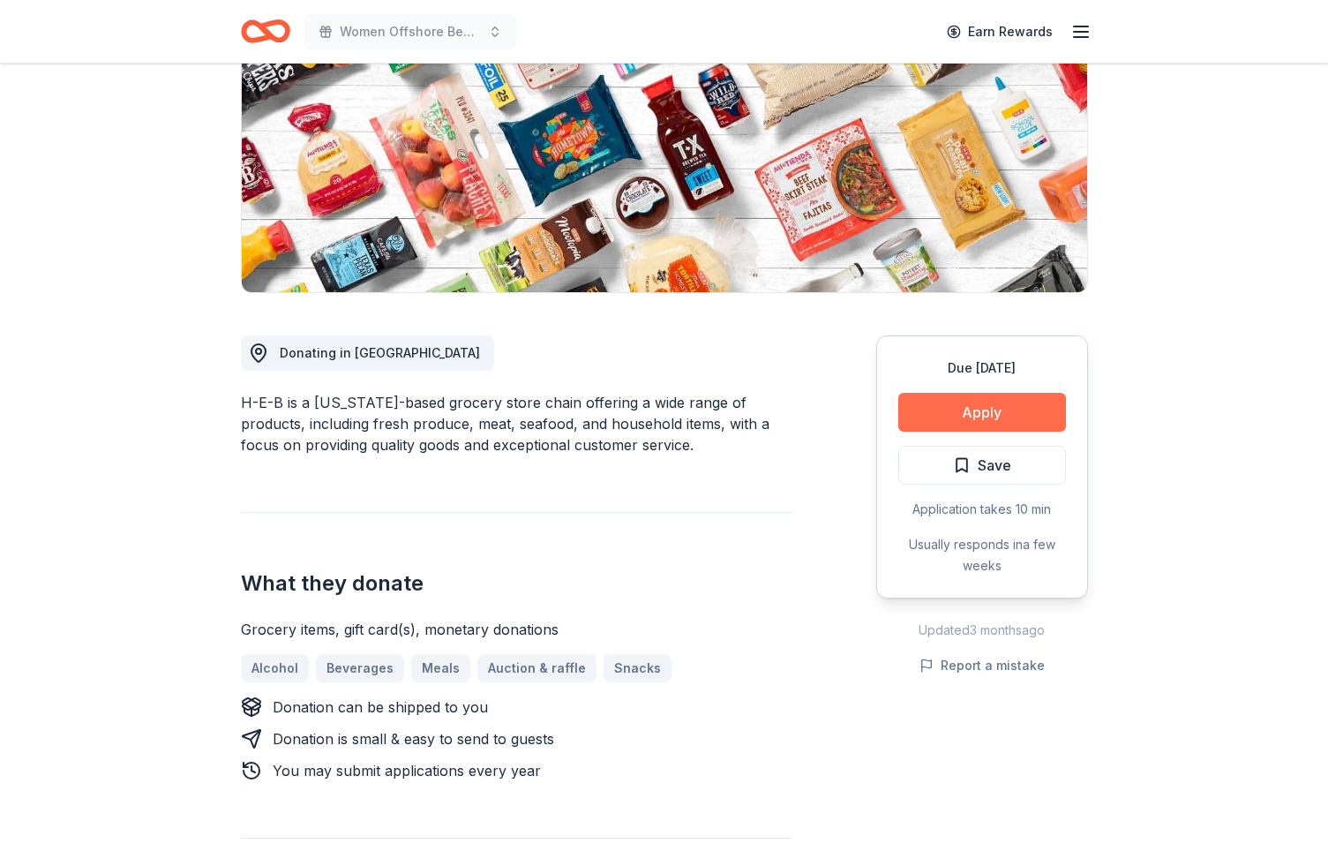
click at [974, 413] on button "Apply" at bounding box center [982, 412] width 168 height 39
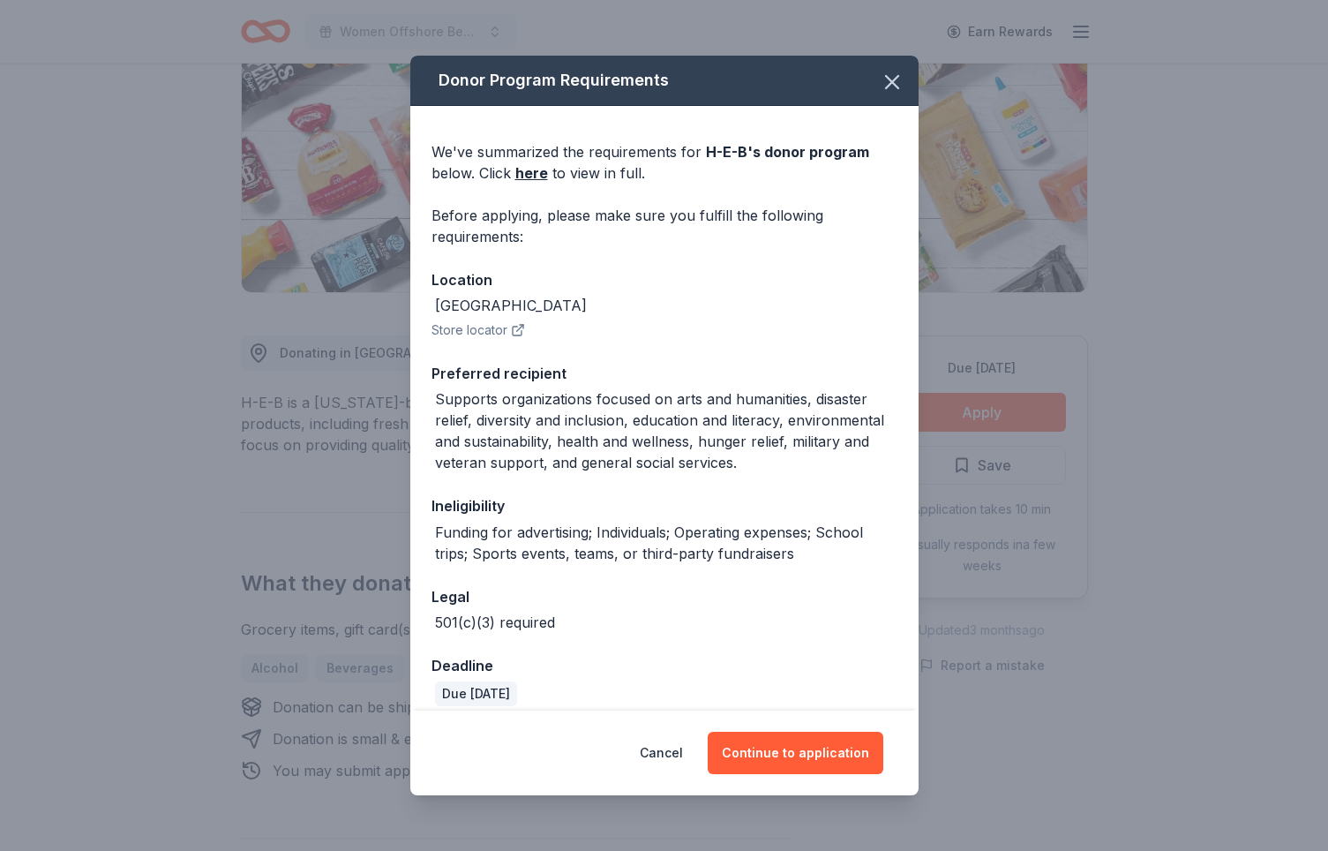
scroll to position [85, 0]
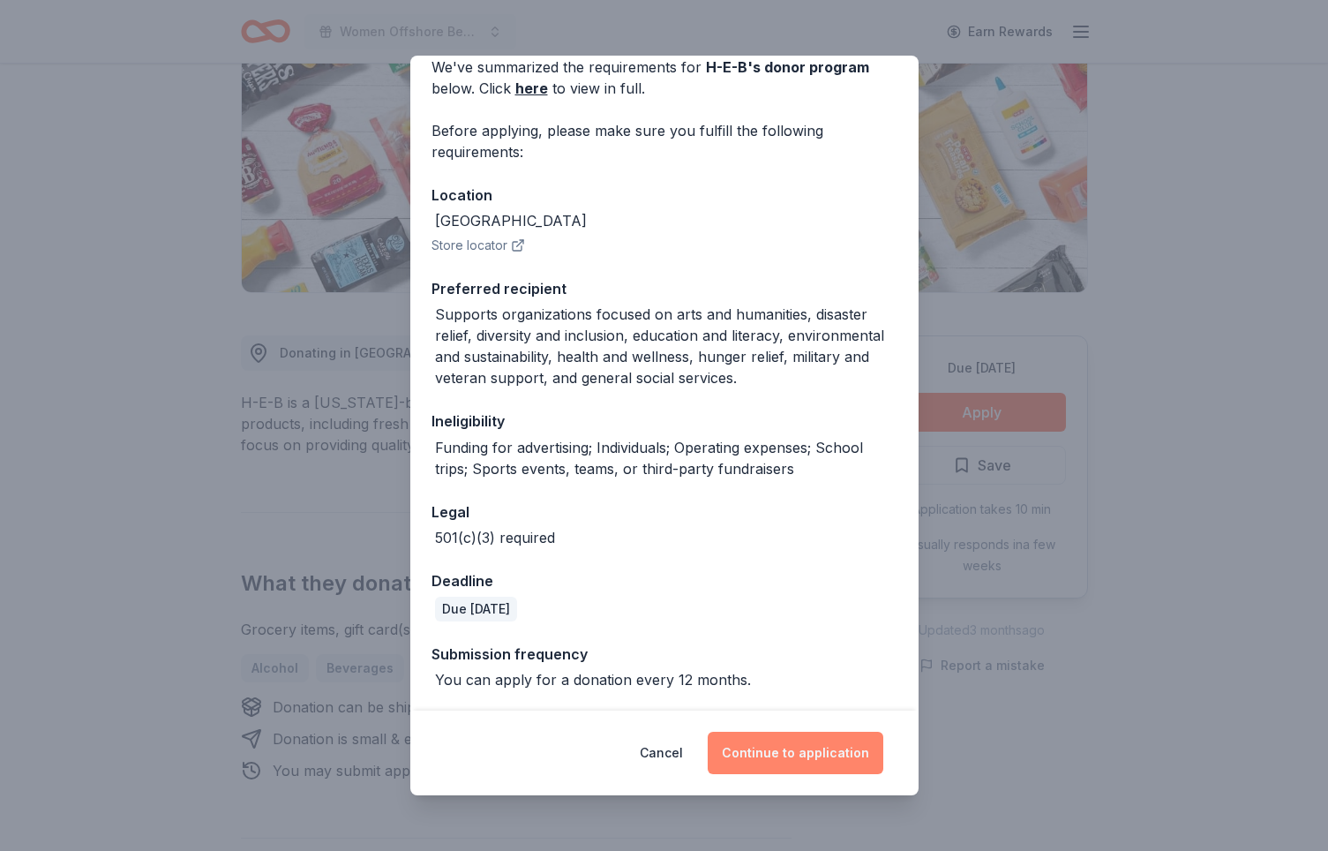
click at [830, 748] on button "Continue to application" at bounding box center [796, 753] width 176 height 42
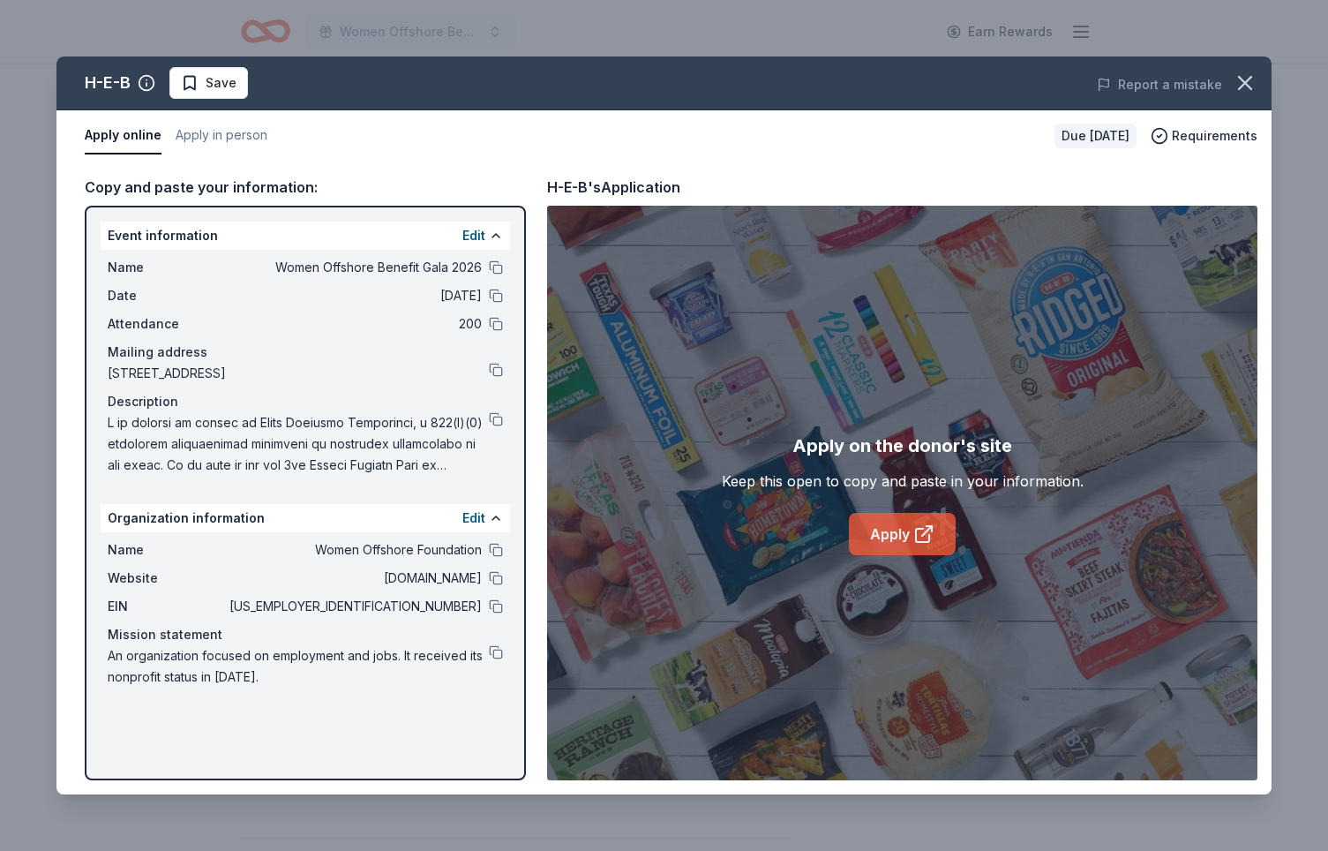
click at [901, 534] on link "Apply" at bounding box center [902, 534] width 107 height 42
